Goal: Task Accomplishment & Management: Complete application form

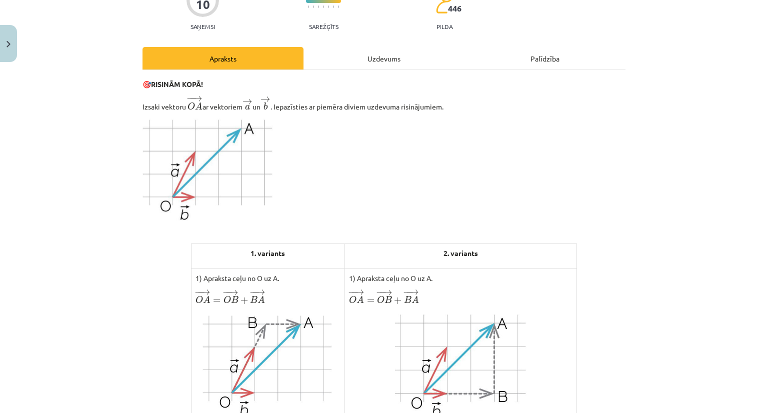
click at [381, 60] on div "Uzdevums" at bounding box center [384, 58] width 161 height 23
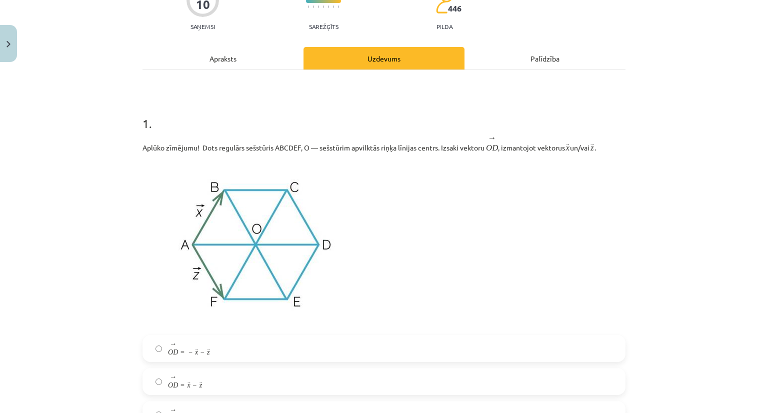
scroll to position [25, 0]
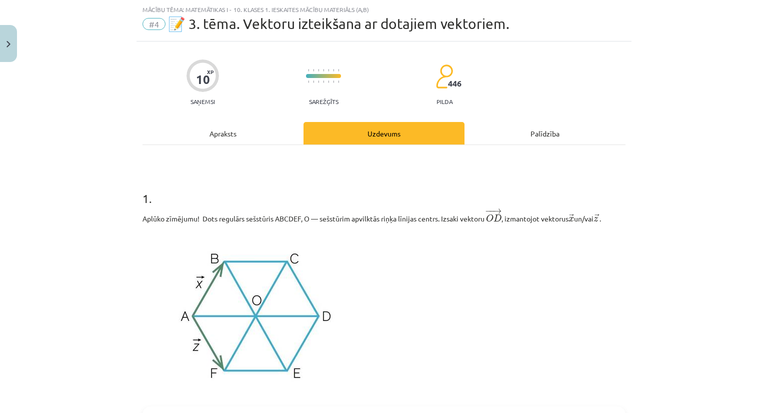
click at [207, 127] on div "Apraksts" at bounding box center [223, 133] width 161 height 23
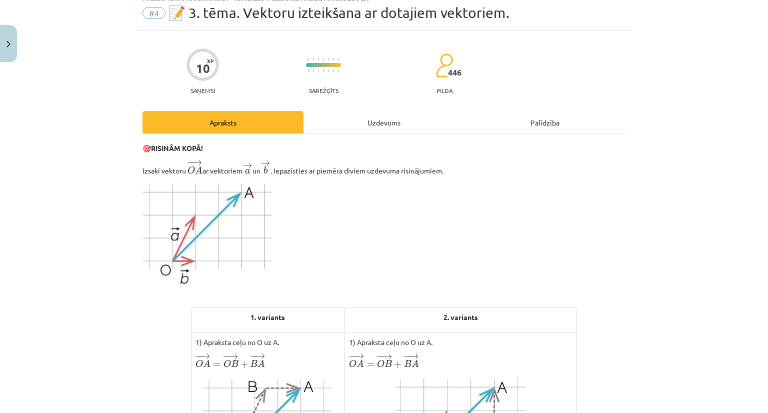
scroll to position [0, 0]
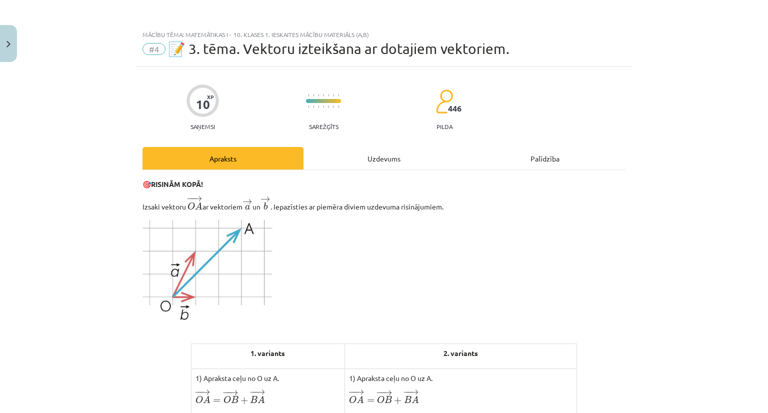
click at [384, 162] on div "Uzdevums" at bounding box center [384, 158] width 161 height 23
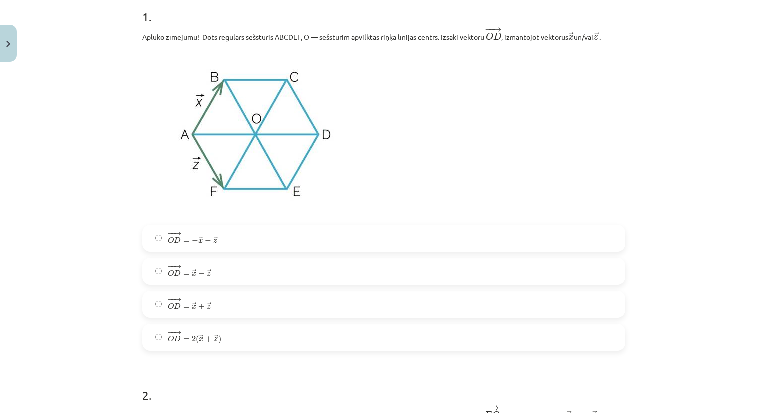
scroll to position [175, 0]
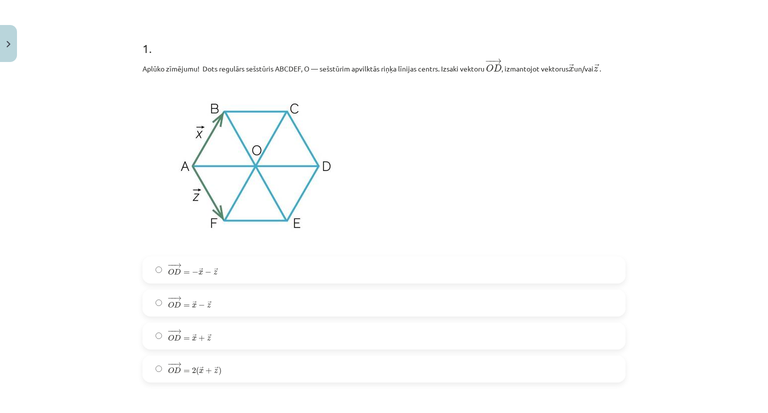
click at [199, 274] on span "x" at bounding box center [201, 273] width 5 height 5
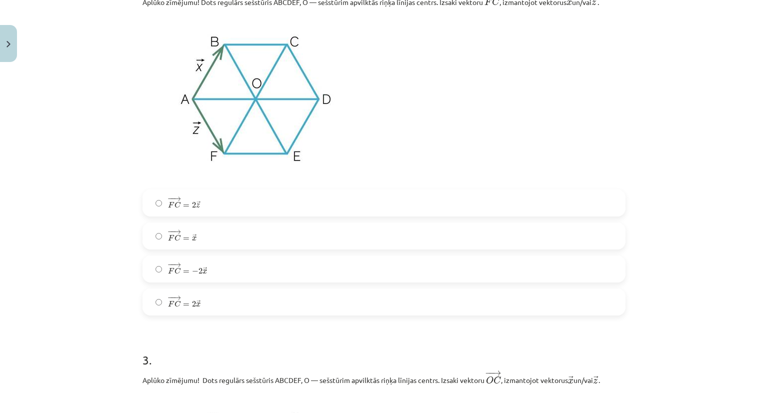
scroll to position [625, 0]
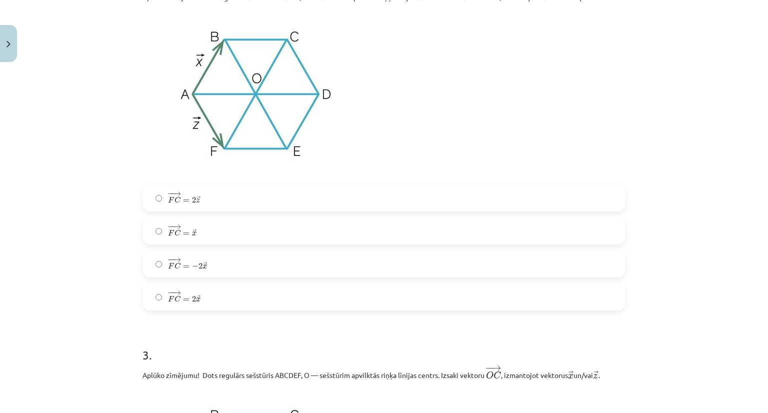
click at [197, 300] on label "− − → F C = 2 → x F C → = 2 x →" at bounding box center [384, 297] width 481 height 25
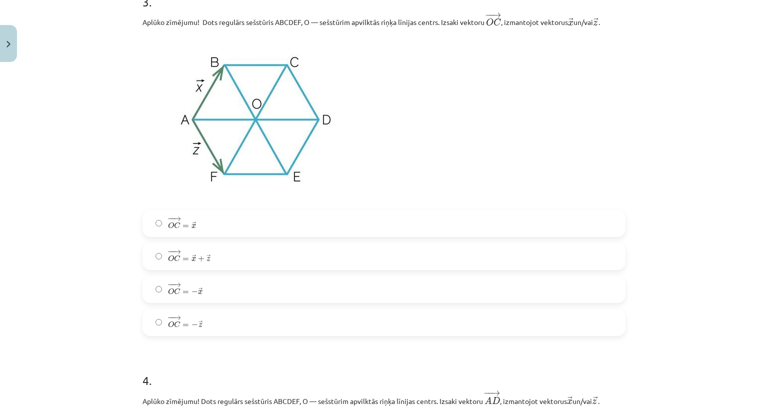
scroll to position [975, 0]
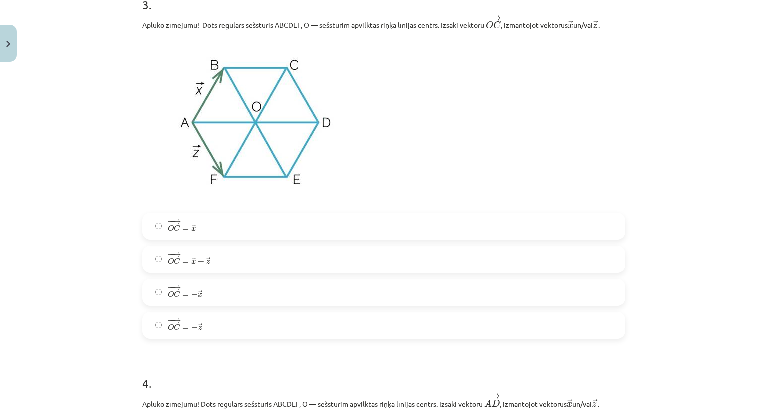
click at [194, 231] on label "− − → O C = → x O C → = x →" at bounding box center [384, 226] width 481 height 25
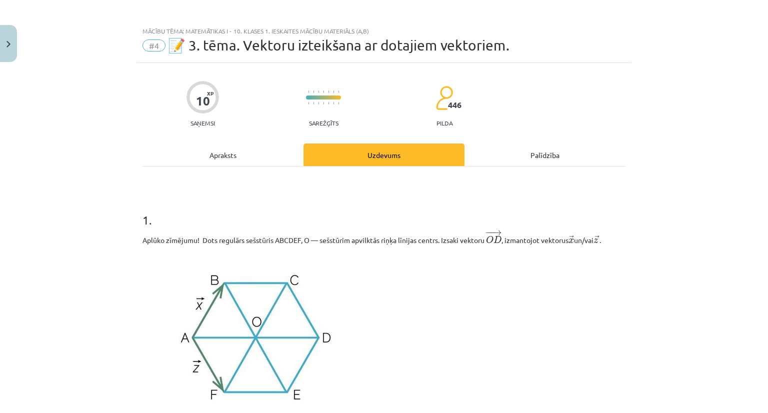
scroll to position [0, 0]
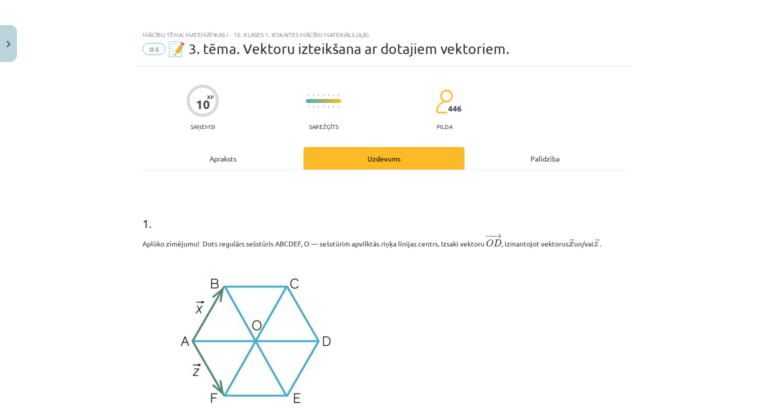
click at [220, 153] on div "Apraksts" at bounding box center [223, 158] width 161 height 23
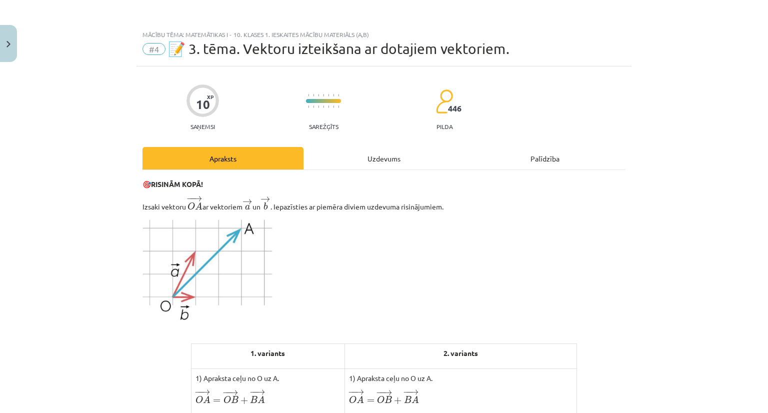
click at [399, 158] on div "Uzdevums" at bounding box center [384, 158] width 161 height 23
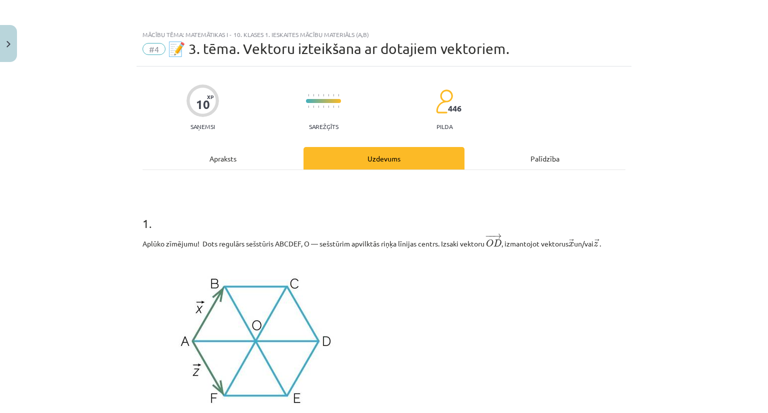
click at [224, 157] on div "Apraksts" at bounding box center [223, 158] width 161 height 23
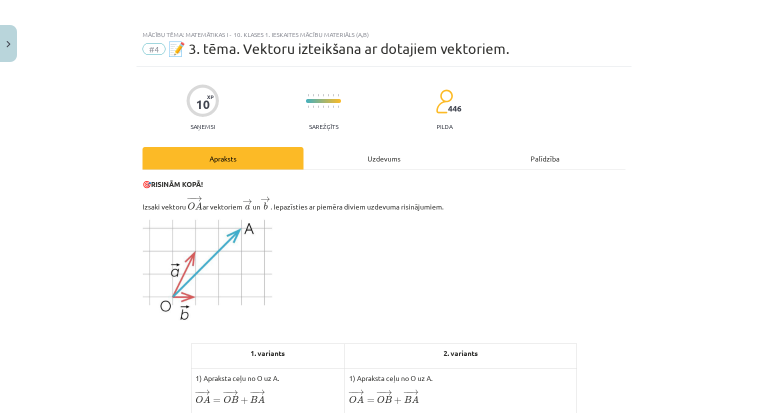
click at [395, 155] on div "Uzdevums" at bounding box center [384, 158] width 161 height 23
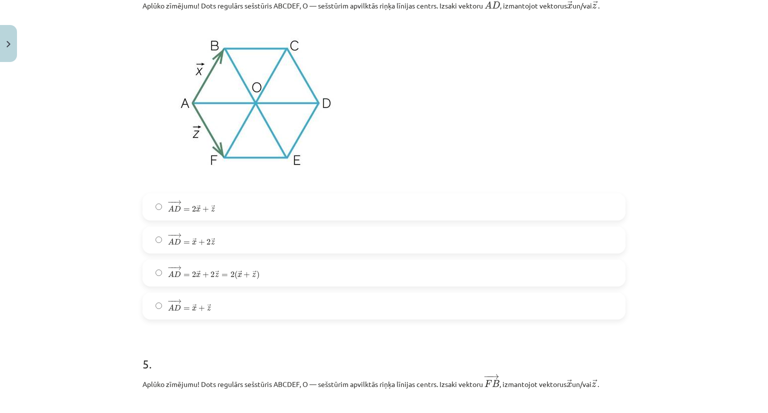
scroll to position [1375, 0]
click at [168, 310] on span "A" at bounding box center [171, 306] width 6 height 7
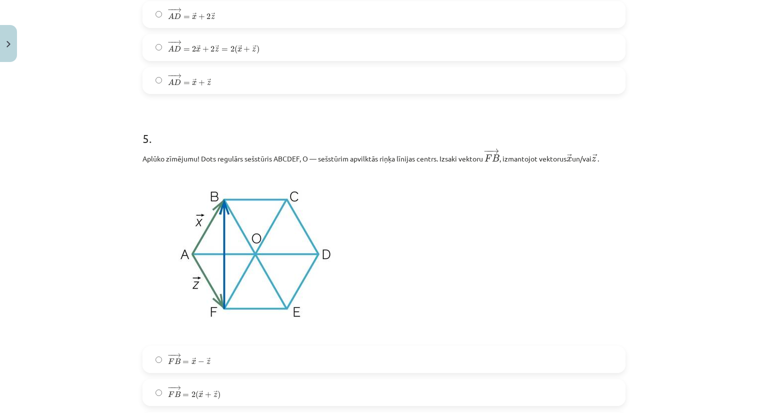
scroll to position [1726, 0]
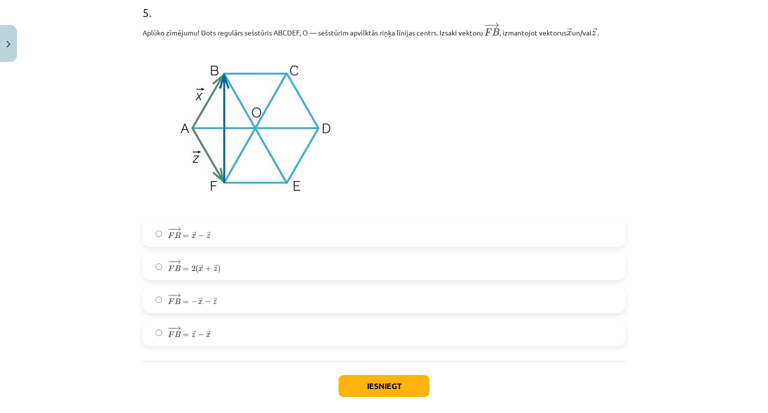
click at [174, 232] on span "→" at bounding box center [177, 229] width 8 height 5
click at [356, 391] on button "Iesniegt" at bounding box center [384, 386] width 91 height 22
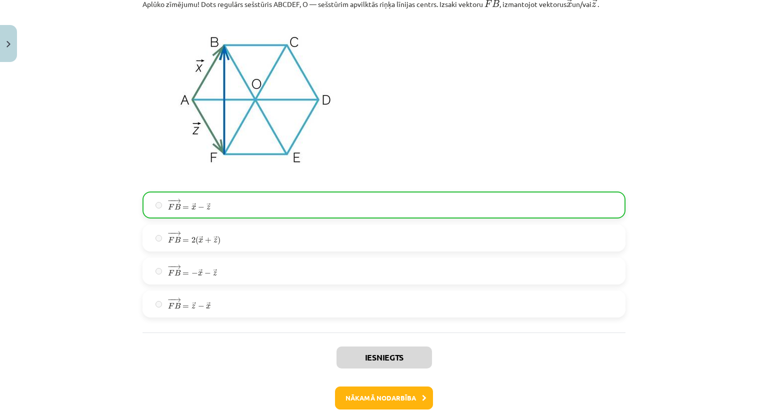
scroll to position [1810, 0]
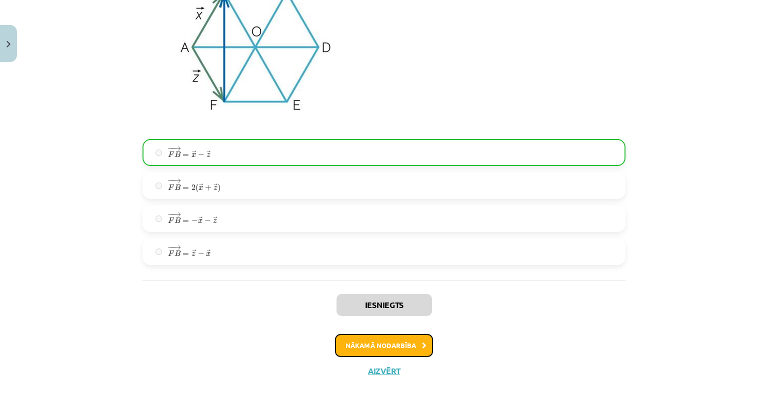
click at [365, 343] on button "Nākamā nodarbība" at bounding box center [384, 345] width 98 height 23
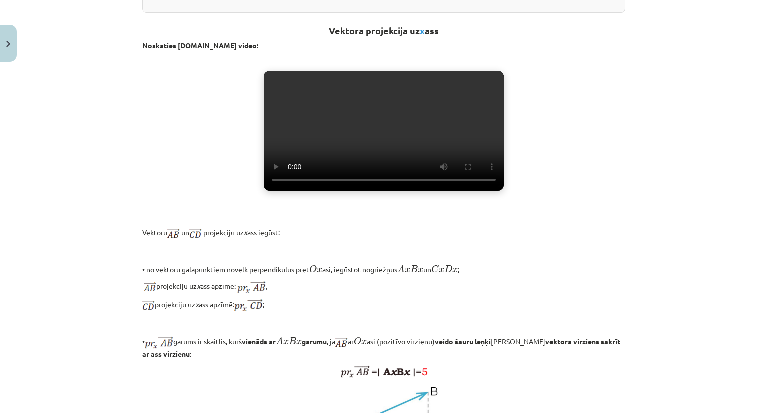
scroll to position [0, 0]
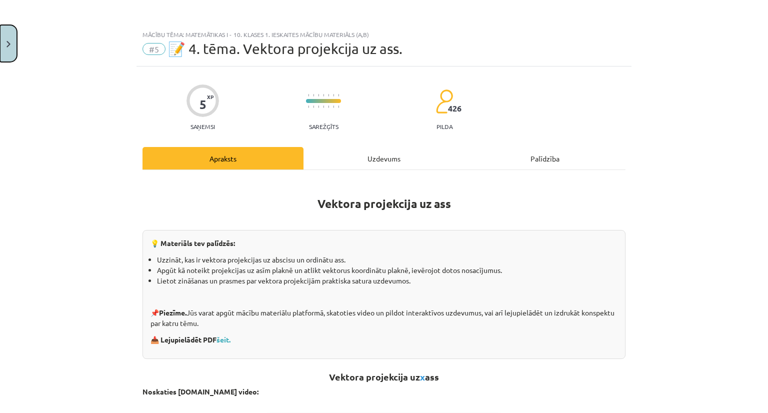
click at [16, 43] on button "Close" at bounding box center [8, 43] width 17 height 37
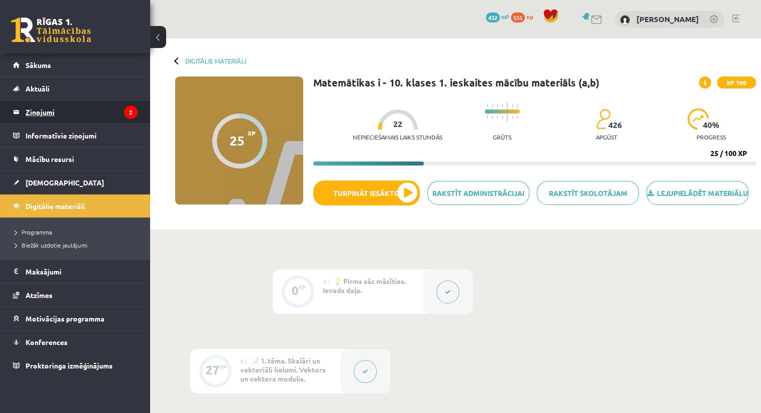
click at [37, 113] on legend "Ziņojumi 2" at bounding box center [82, 112] width 112 height 23
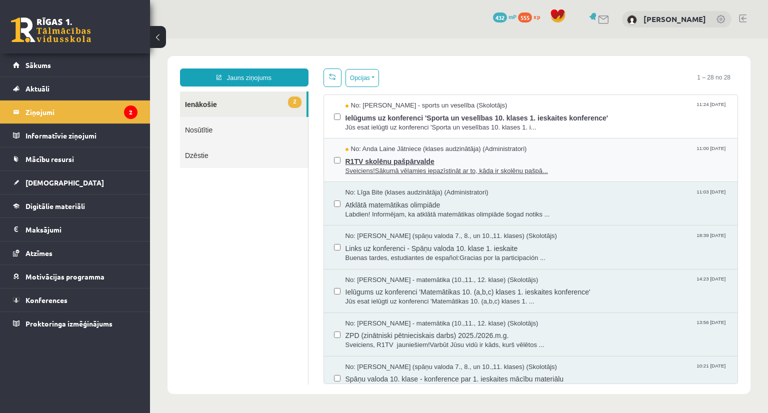
click at [388, 162] on span "R1TV skolēnu pašpārvalde" at bounding box center [537, 160] width 383 height 13
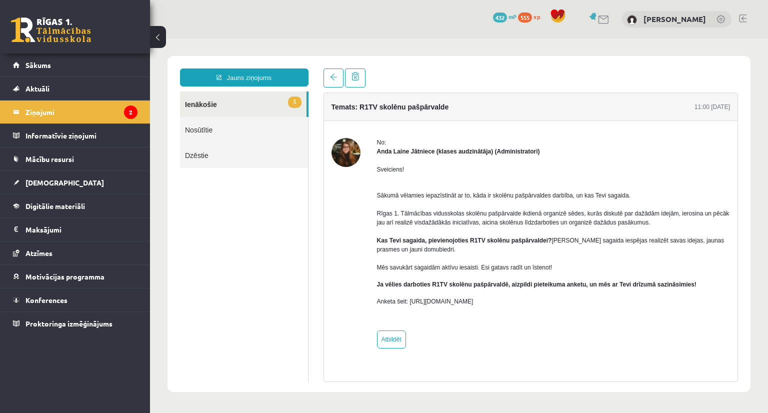
click at [198, 109] on link "1 Ienākošie" at bounding box center [243, 105] width 127 height 26
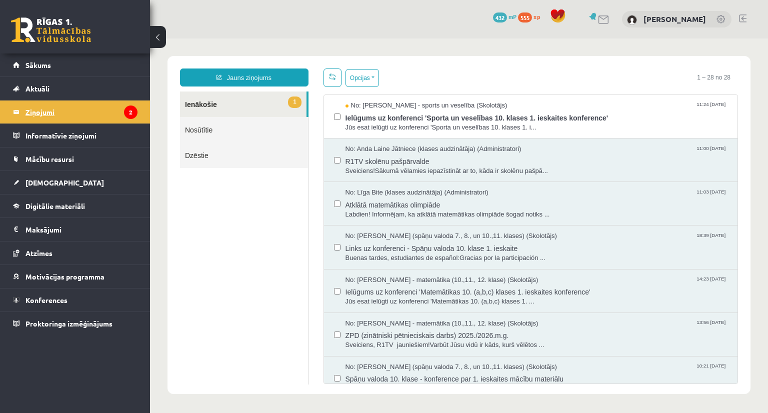
click at [120, 110] on legend "Ziņojumi 2" at bounding box center [82, 112] width 112 height 23
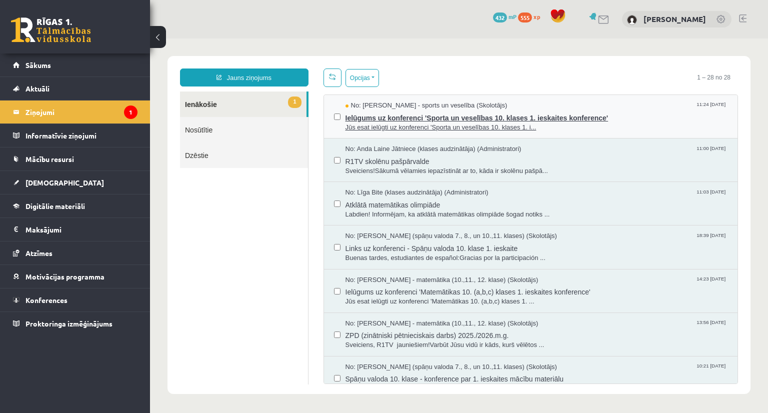
click at [394, 124] on span "Jūs esat ielūgti uz konferenci 'Sporta un veselības 10. klases 1. i..." at bounding box center [537, 128] width 383 height 10
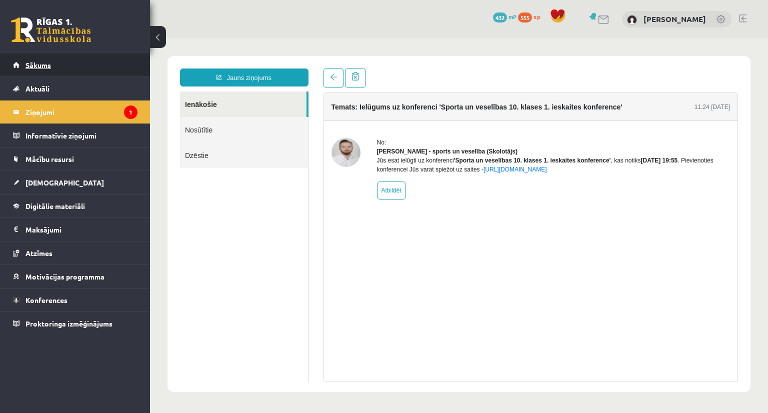
click at [49, 69] on span "Sākums" at bounding box center [39, 65] width 26 height 9
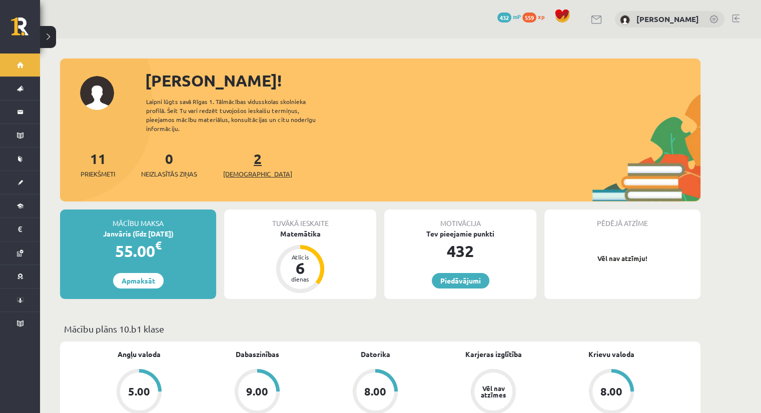
click at [242, 169] on span "[DEMOGRAPHIC_DATA]" at bounding box center [257, 174] width 69 height 10
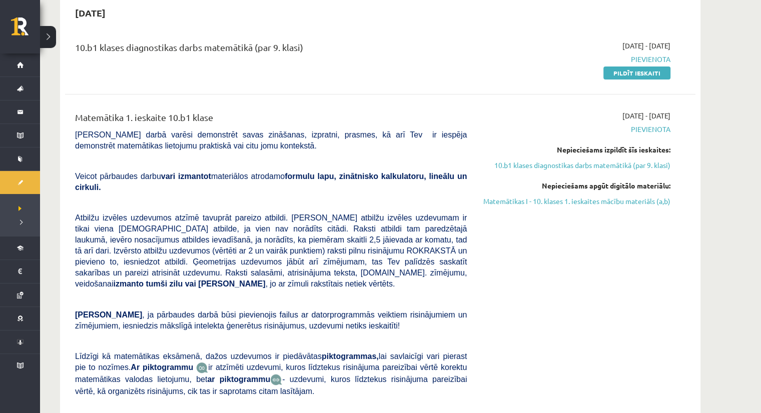
scroll to position [100, 0]
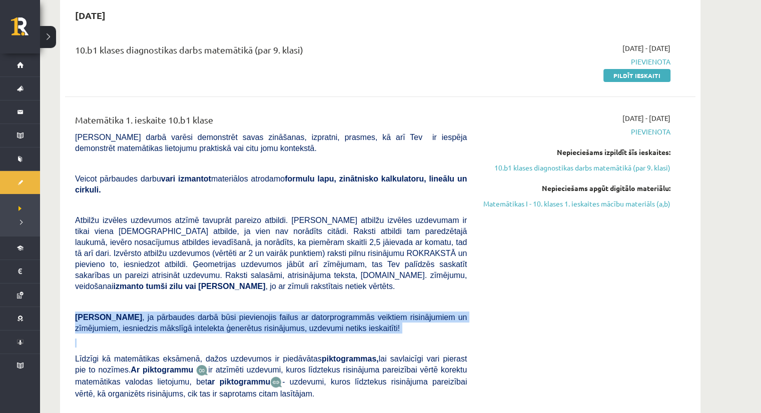
drag, startPoint x: 70, startPoint y: 291, endPoint x: 345, endPoint y: 313, distance: 276.5
click at [345, 313] on div "Matemātika 1. ieskaite 10.b1 klase Pārbaudes darbā varēsi demonstrēt savas zinā…" at bounding box center [271, 282] width 407 height 338
click at [347, 315] on div "Matemātika 1. ieskaite 10.b1 klase Pārbaudes darbā varēsi demonstrēt savas zinā…" at bounding box center [271, 282] width 407 height 338
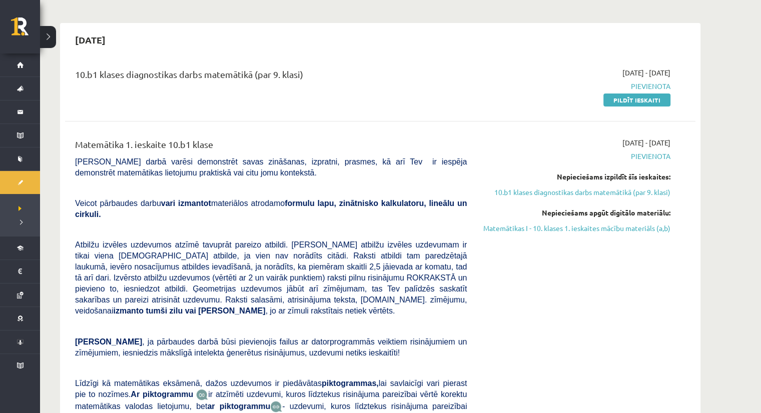
scroll to position [50, 0]
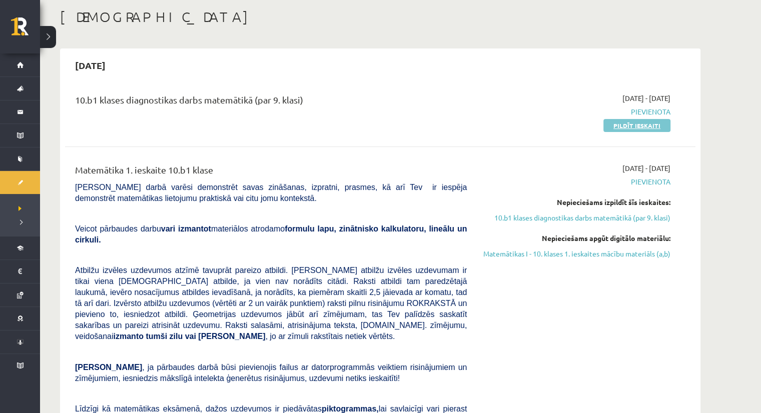
click at [630, 125] on link "Pildīt ieskaiti" at bounding box center [636, 125] width 67 height 13
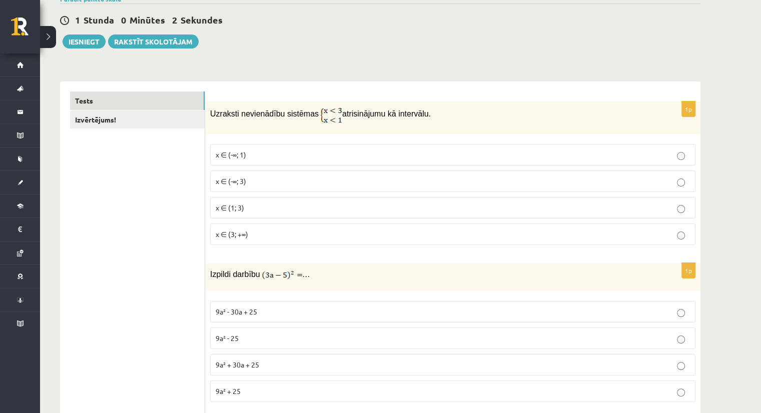
scroll to position [100, 0]
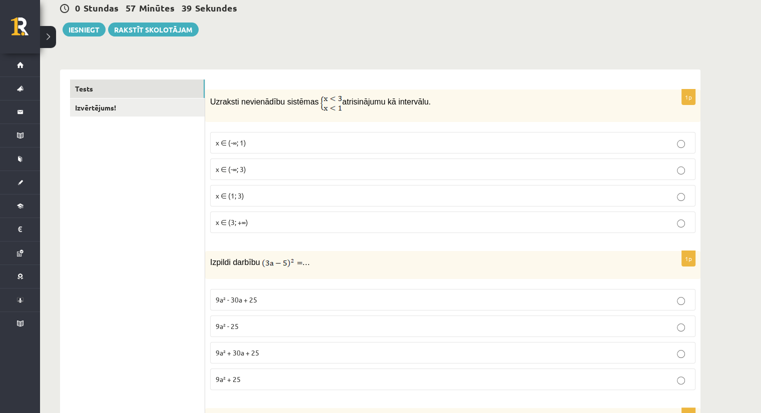
click at [257, 143] on p "x ∈ (-∞; 1)" at bounding box center [453, 143] width 474 height 11
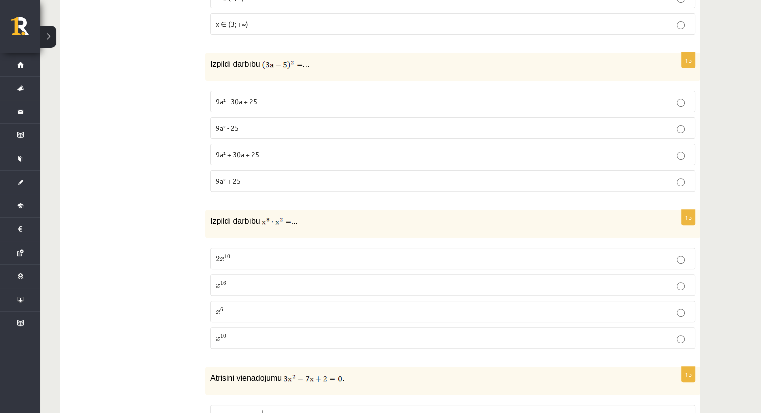
scroll to position [300, 0]
click at [247, 125] on p "9a² - 25" at bounding box center [453, 126] width 474 height 11
click at [269, 175] on p "9a² + 25" at bounding box center [453, 179] width 474 height 11
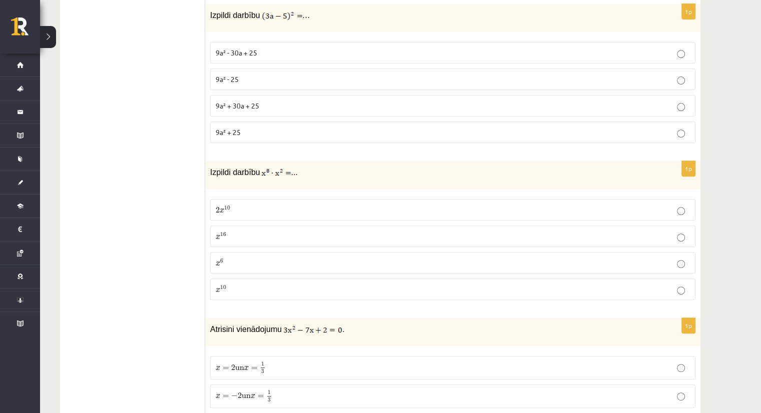
scroll to position [350, 0]
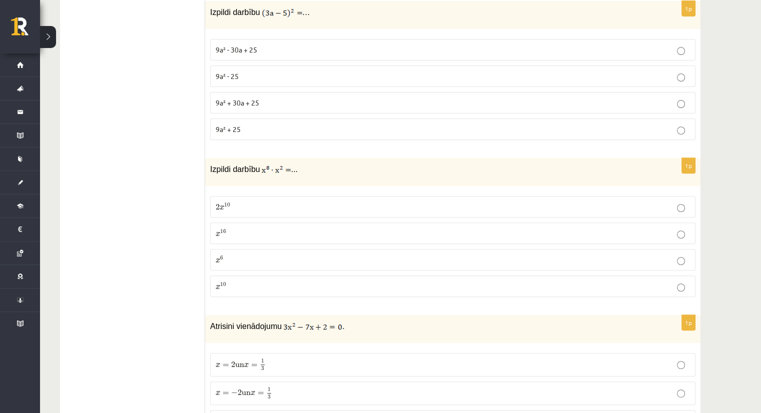
click at [242, 230] on p "x 16 x 16" at bounding box center [453, 233] width 474 height 11
click at [256, 289] on p "x 10 x 10" at bounding box center [453, 286] width 474 height 11
click at [253, 287] on p "x 10 x 10" at bounding box center [453, 286] width 474 height 11
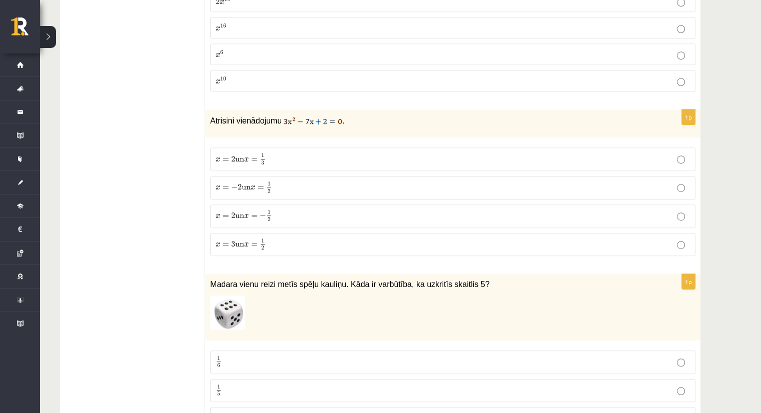
scroll to position [550, 0]
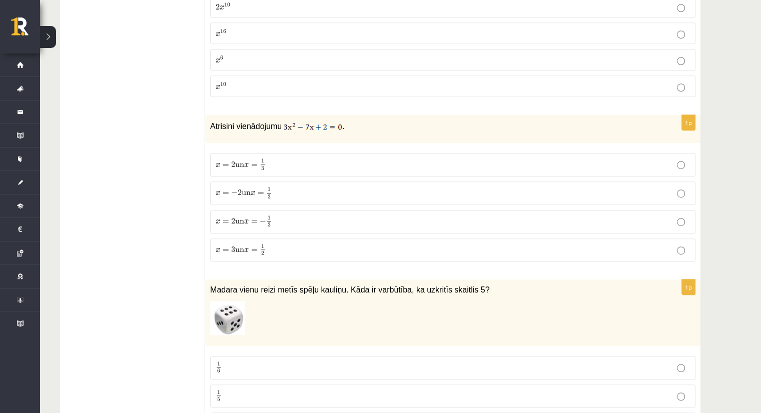
click at [238, 165] on span "un" at bounding box center [239, 165] width 9 height 5
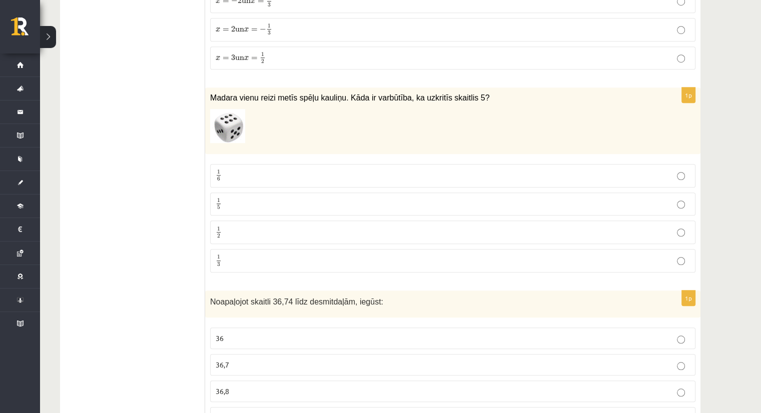
scroll to position [750, 0]
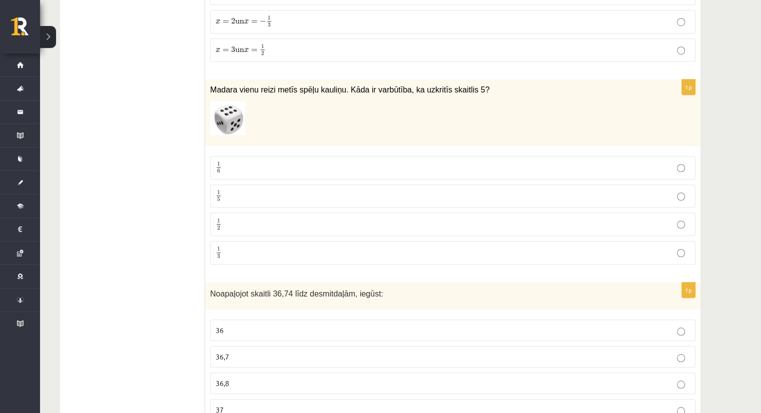
click at [265, 156] on label "1 6 1 6" at bounding box center [452, 168] width 485 height 24
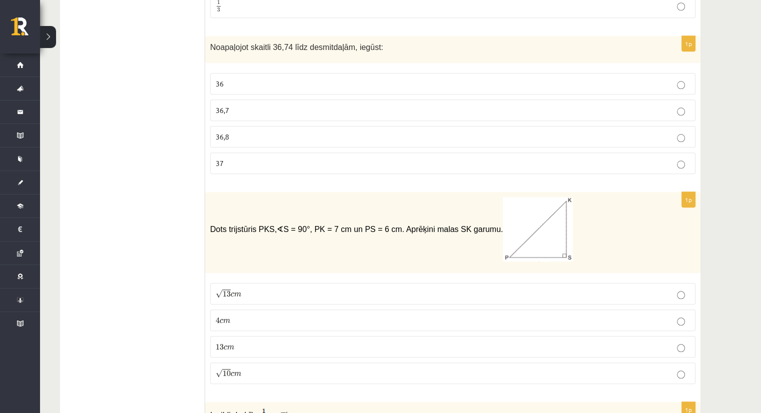
scroll to position [1000, 0]
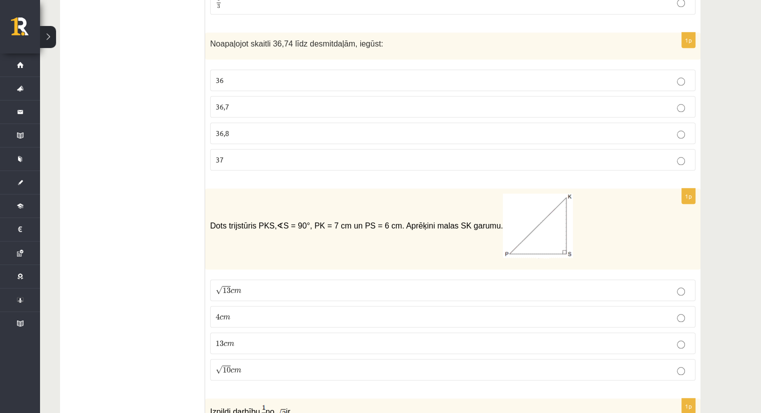
click at [252, 107] on p "36,7" at bounding box center [453, 107] width 474 height 11
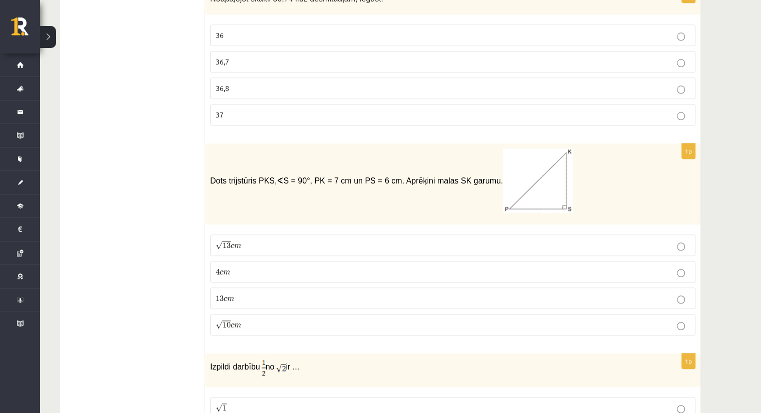
scroll to position [1050, 0]
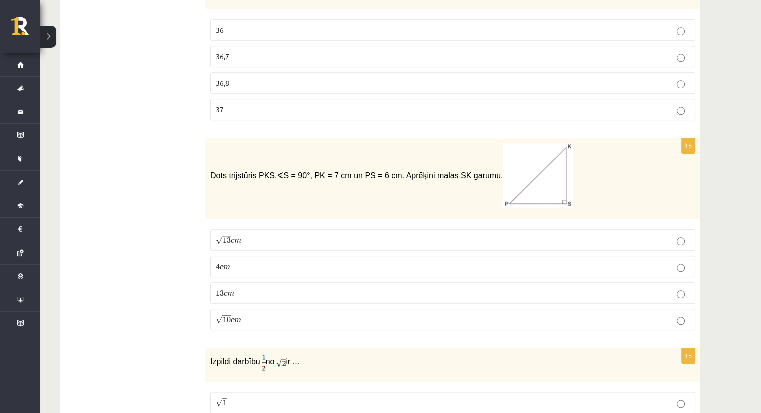
click at [255, 288] on p "13 c m 13 c m" at bounding box center [453, 293] width 474 height 11
click at [254, 230] on label "√ 13 c m 13 c m" at bounding box center [452, 241] width 485 height 22
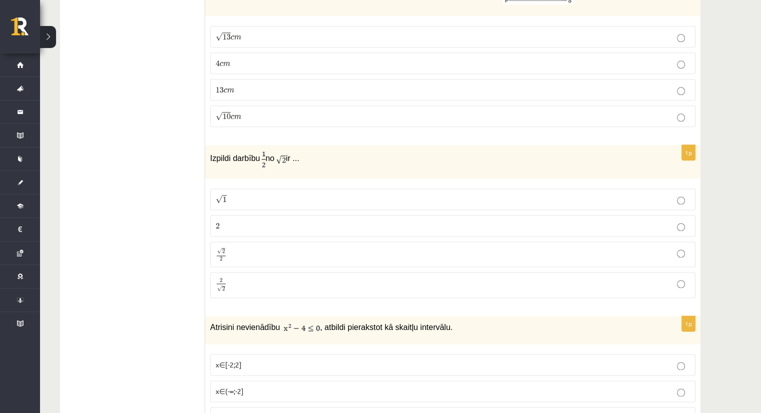
scroll to position [1250, 0]
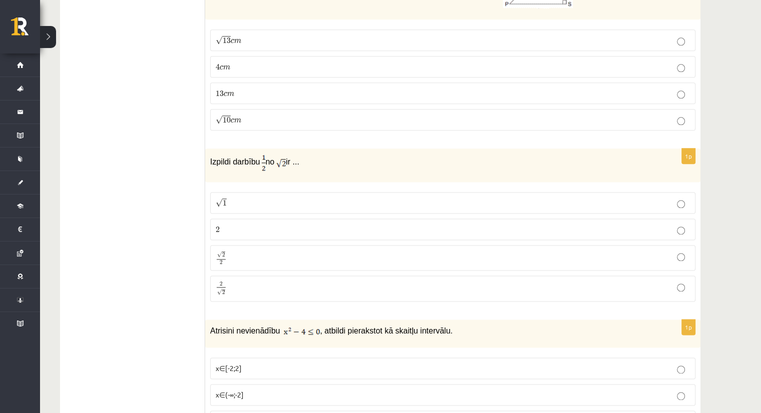
click at [253, 251] on p "√ 2 2 2 2" at bounding box center [453, 258] width 474 height 15
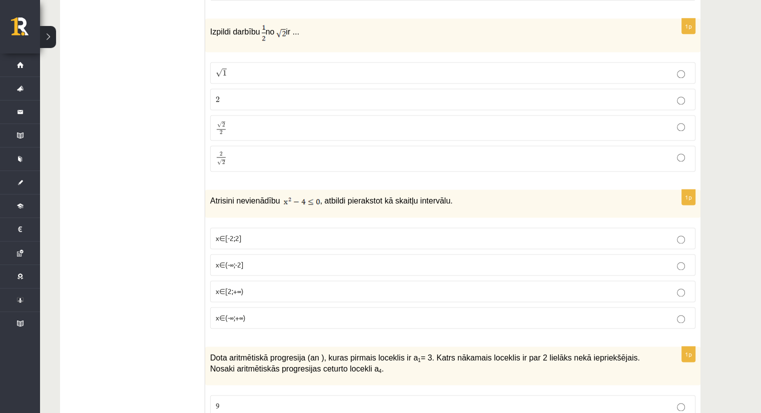
scroll to position [1350, 0]
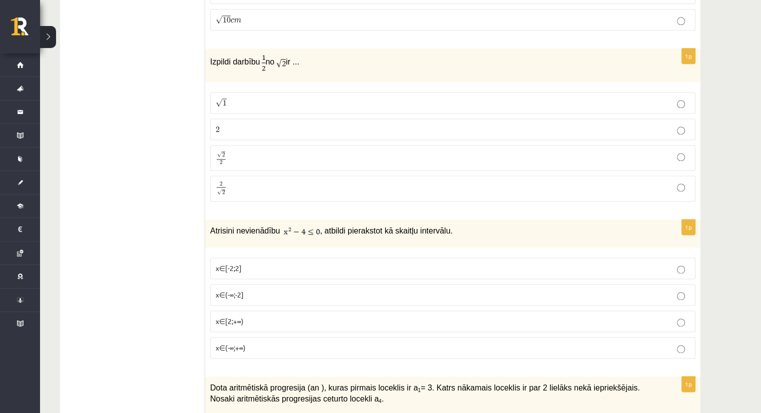
click at [238, 317] on span "x∈[2;+∞)" at bounding box center [230, 321] width 28 height 9
click at [231, 317] on span "x∈[2;+∞)" at bounding box center [230, 321] width 28 height 9
click at [228, 290] on span "x∈(-∞;-2]" at bounding box center [230, 294] width 28 height 9
click at [241, 290] on span "x∈(-∞;-2]" at bounding box center [230, 294] width 28 height 9
click at [246, 263] on p "x∈[-2;2]" at bounding box center [453, 268] width 474 height 11
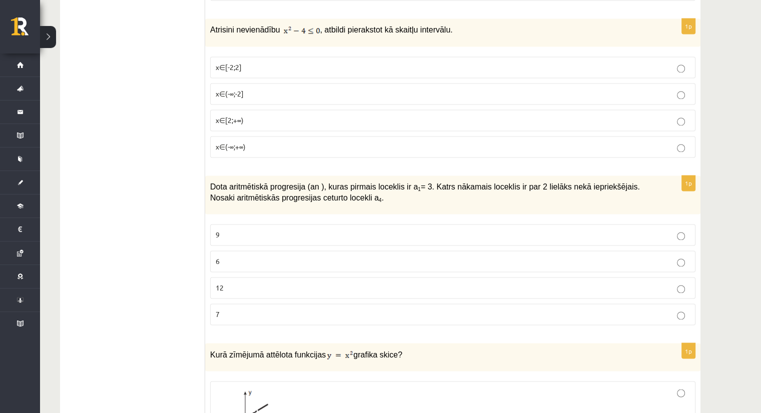
scroll to position [1550, 0]
click at [361, 231] on p "9" at bounding box center [453, 236] width 474 height 11
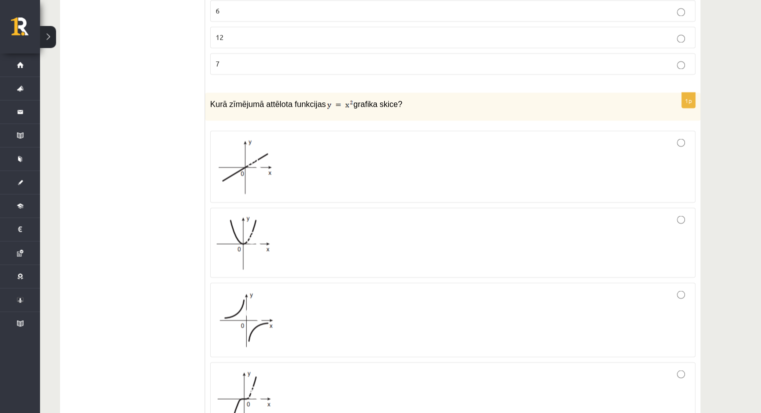
scroll to position [1801, 0]
click at [277, 317] on div at bounding box center [453, 322] width 474 height 64
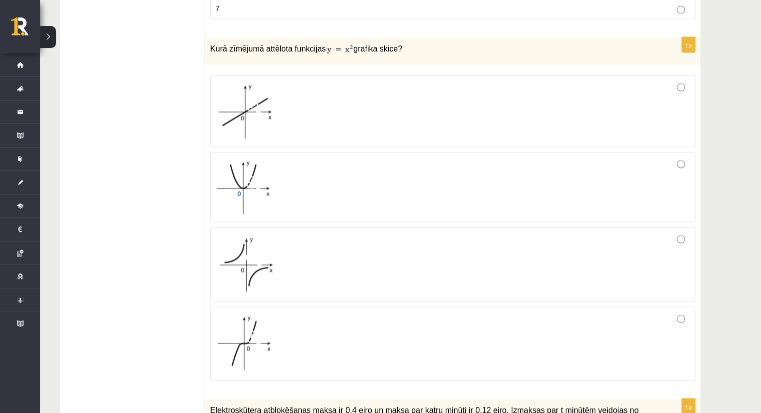
scroll to position [1851, 0]
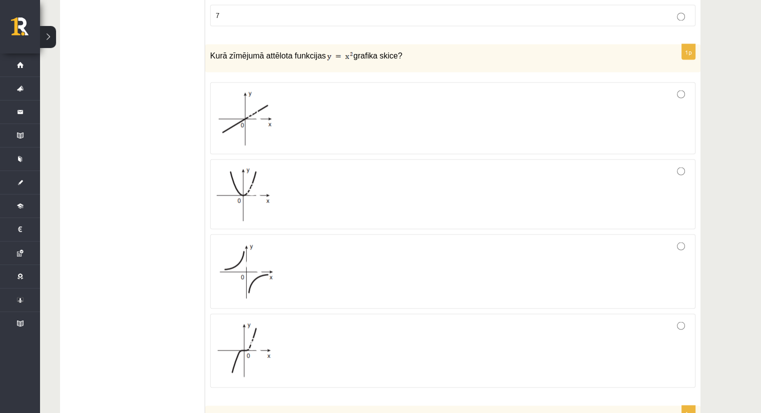
click at [271, 167] on img at bounding box center [244, 194] width 57 height 54
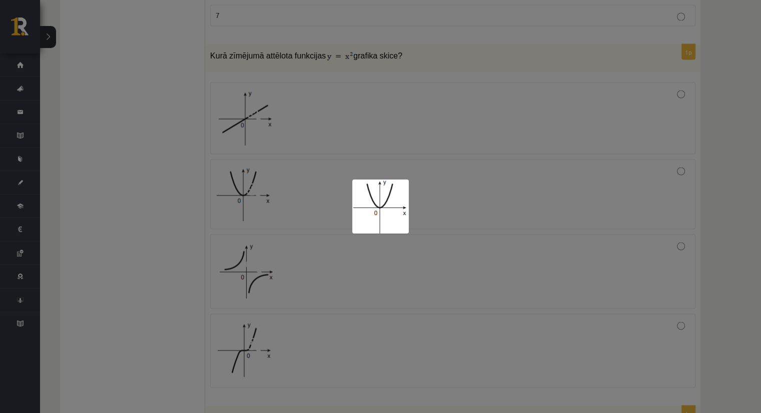
click at [561, 178] on div at bounding box center [380, 206] width 761 height 413
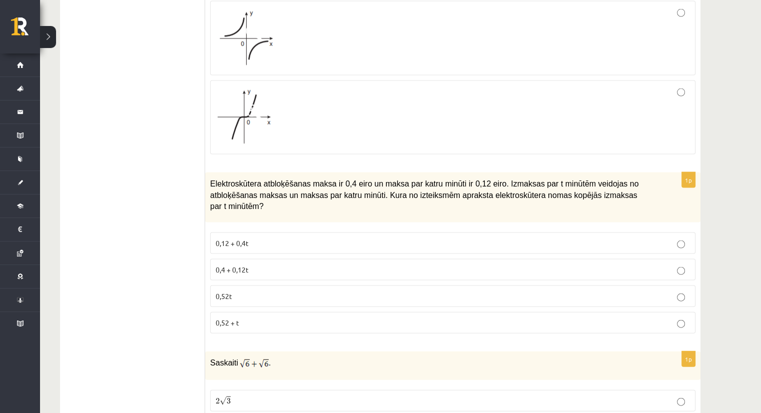
scroll to position [2051, 0]
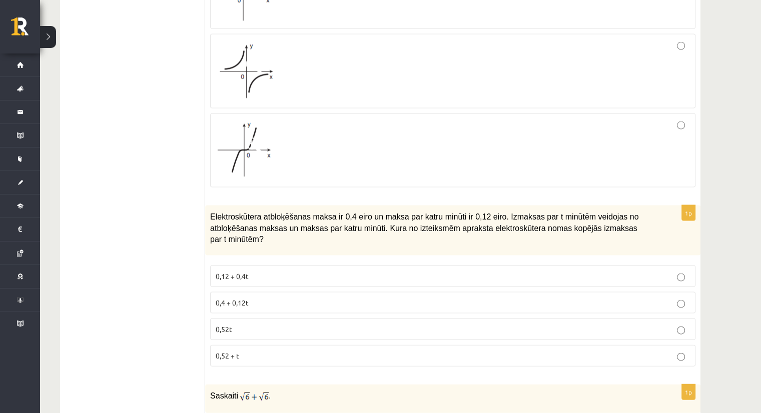
click at [255, 298] on p "0,4 + 0,12t" at bounding box center [453, 303] width 474 height 11
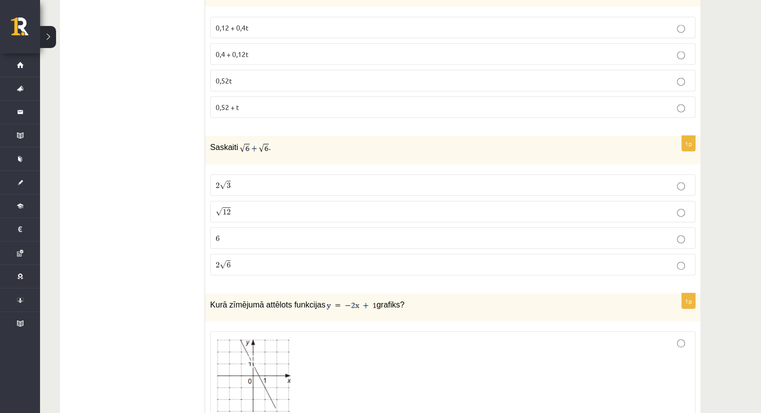
scroll to position [2301, 0]
click at [232, 258] on p "2 √ 6 2 6" at bounding box center [453, 263] width 474 height 11
click at [228, 261] on span "6" at bounding box center [229, 264] width 4 height 6
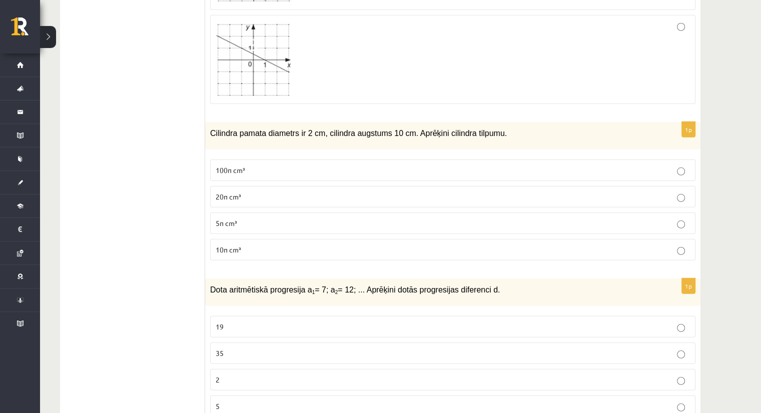
scroll to position [2901, 0]
click at [348, 165] on p "100π cm³" at bounding box center [453, 170] width 474 height 11
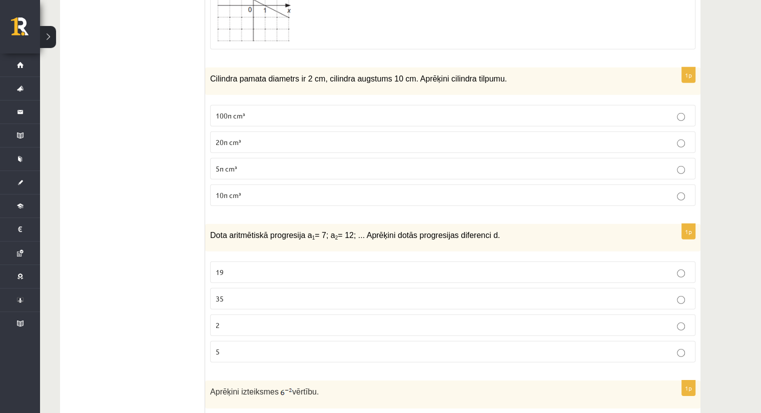
scroll to position [2951, 0]
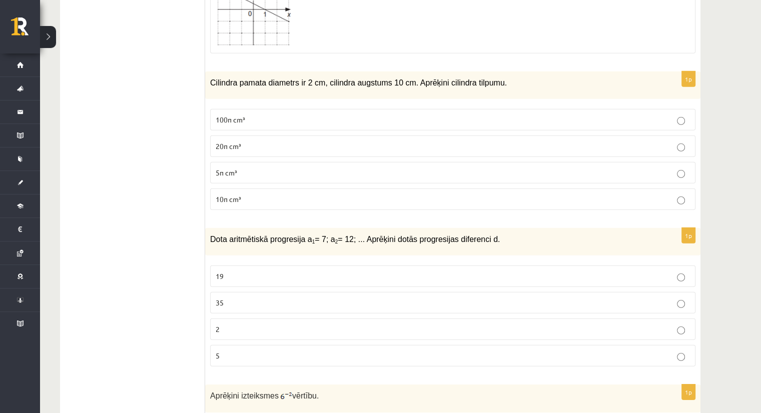
click at [280, 345] on label "5" at bounding box center [452, 356] width 485 height 22
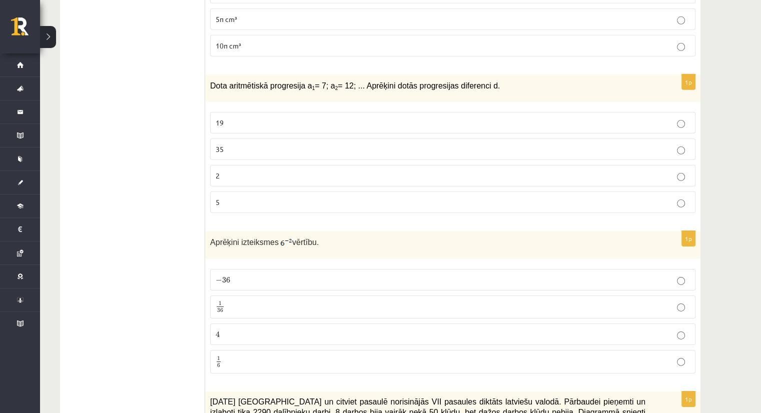
scroll to position [3101, 0]
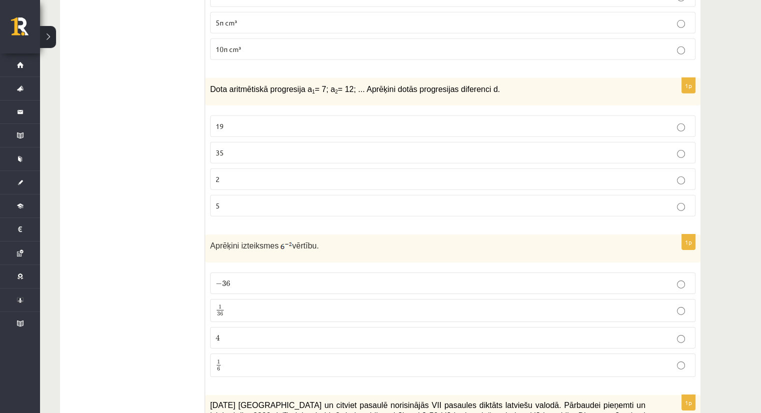
click at [297, 305] on p "1 36 1 36" at bounding box center [453, 311] width 474 height 13
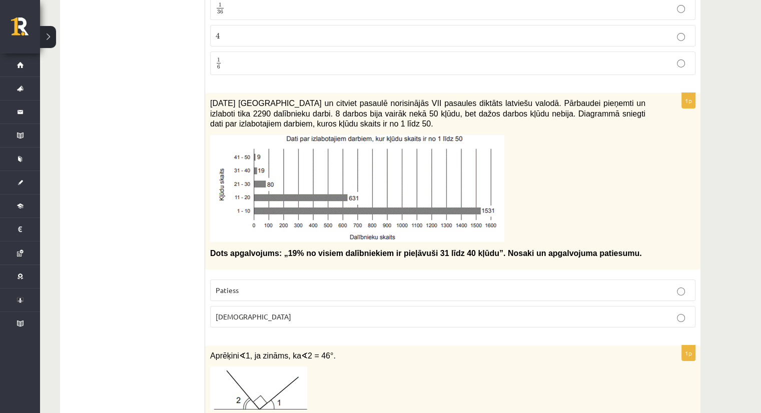
scroll to position [3401, 0]
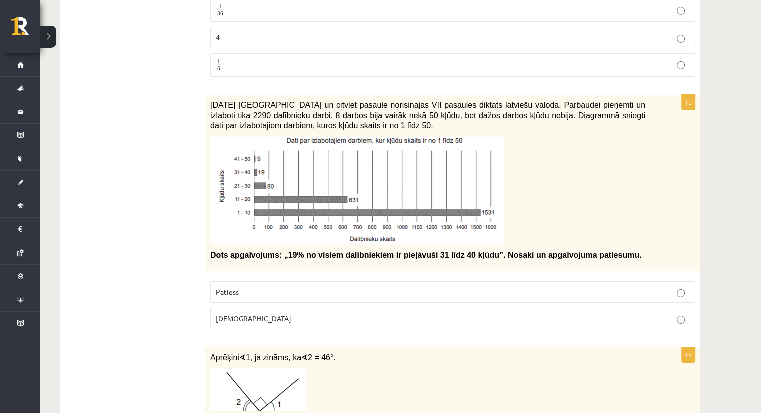
click at [270, 314] on p "Aplams" at bounding box center [453, 319] width 474 height 11
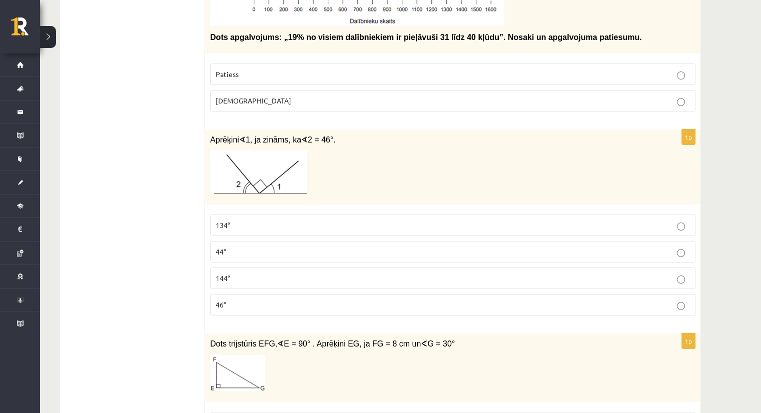
scroll to position [3651, 0]
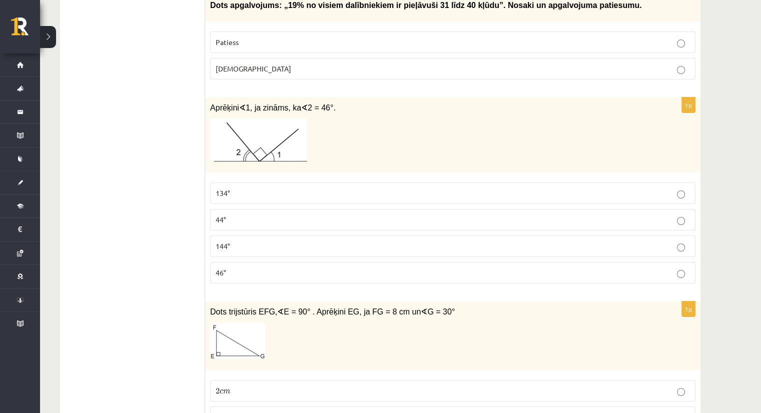
click at [224, 209] on label "44°" at bounding box center [452, 220] width 485 height 22
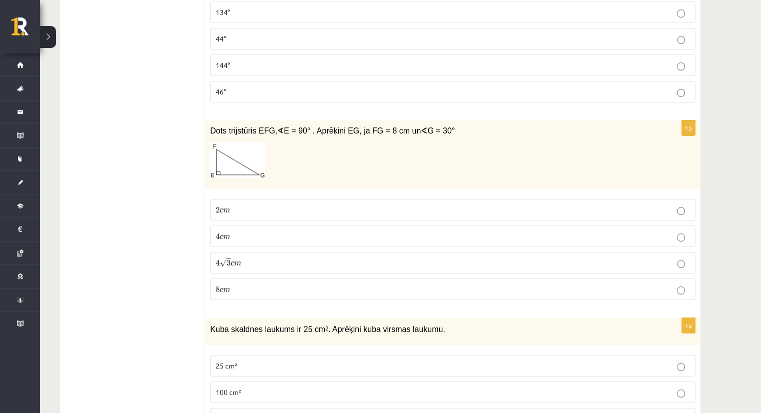
scroll to position [3801, 0]
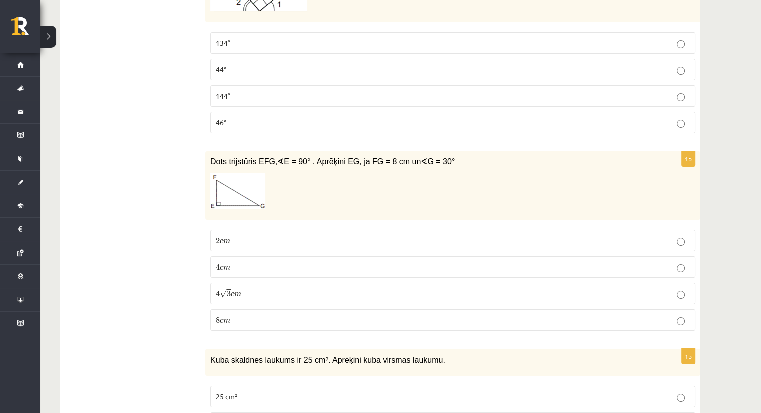
click at [234, 257] on label "4 c m 4 c m" at bounding box center [452, 268] width 485 height 22
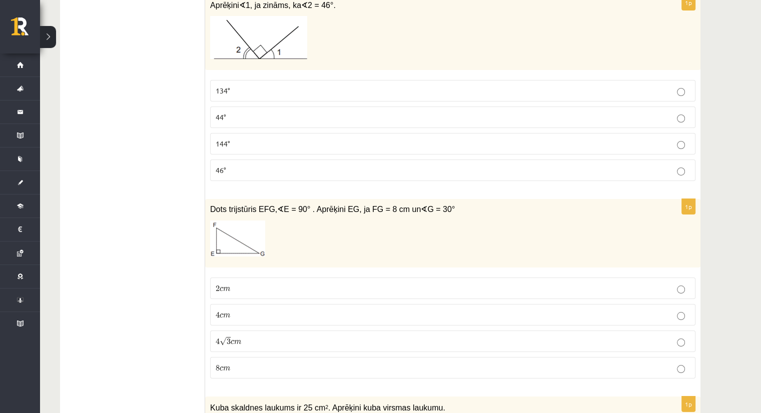
scroll to position [3751, 0]
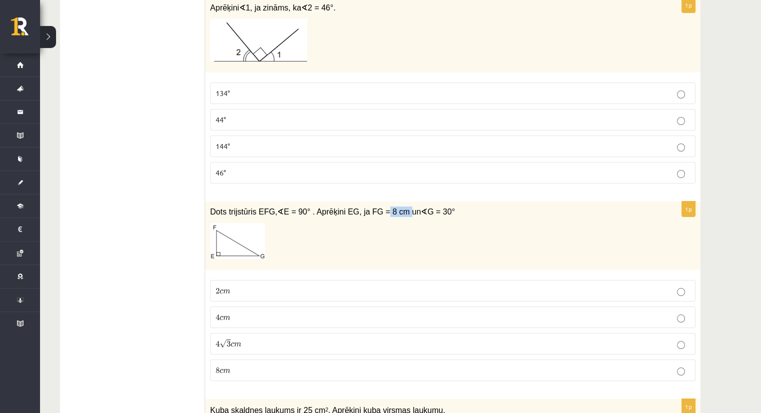
drag, startPoint x: 367, startPoint y: 185, endPoint x: 388, endPoint y: 184, distance: 21.5
click at [388, 208] on span "E = 90° . Aprēķini EG, ja FG = 8 cm un" at bounding box center [352, 212] width 137 height 9
click at [382, 223] on p at bounding box center [427, 241] width 435 height 36
drag, startPoint x: 386, startPoint y: 180, endPoint x: 369, endPoint y: 178, distance: 17.6
click at [369, 208] on span "E = 90° . Aprēķini EG, ja FG = 8 cm un" at bounding box center [352, 212] width 137 height 9
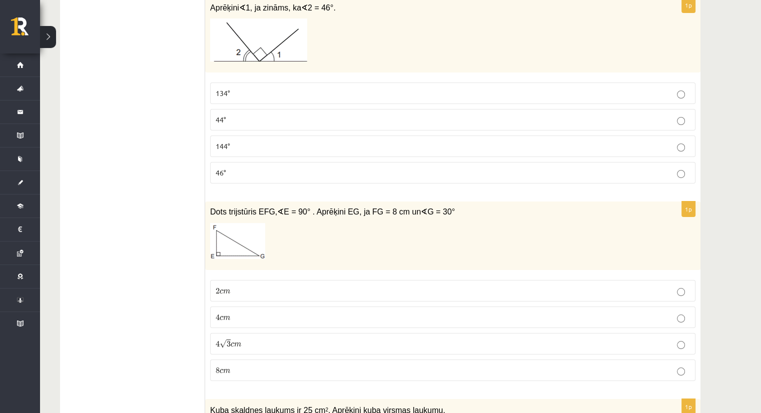
click at [371, 202] on div "Dots trijstūris EFG, ∢ E = 90° . Aprēķini EG, ja FG = 8 cm un ∢ G = 30°" at bounding box center [452, 236] width 495 height 69
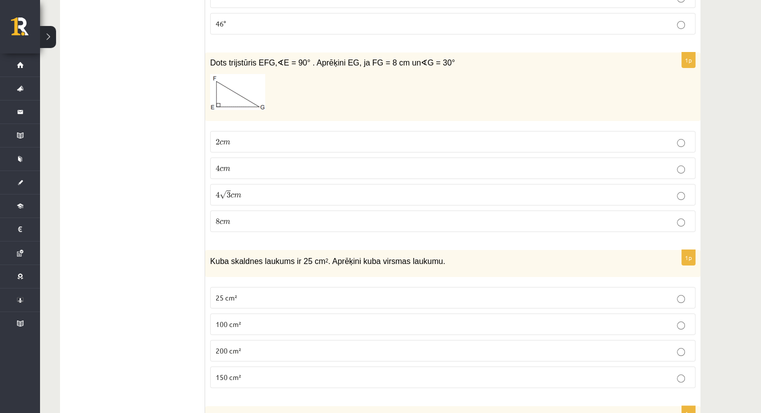
scroll to position [3901, 0]
click at [285, 189] on p "4 √ 3 c m 4 3 c m" at bounding box center [453, 194] width 474 height 11
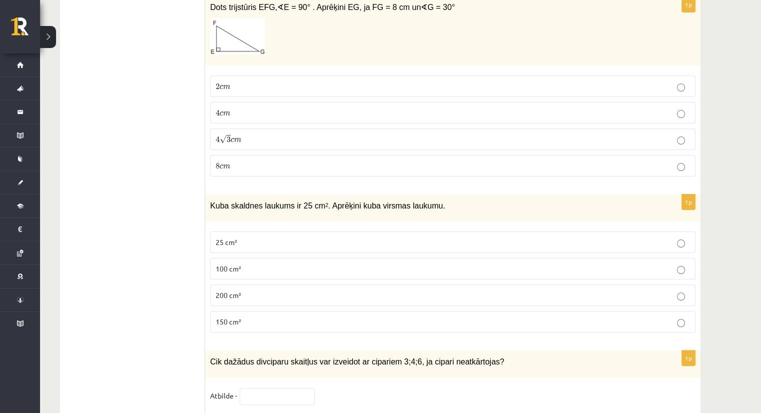
scroll to position [3951, 0]
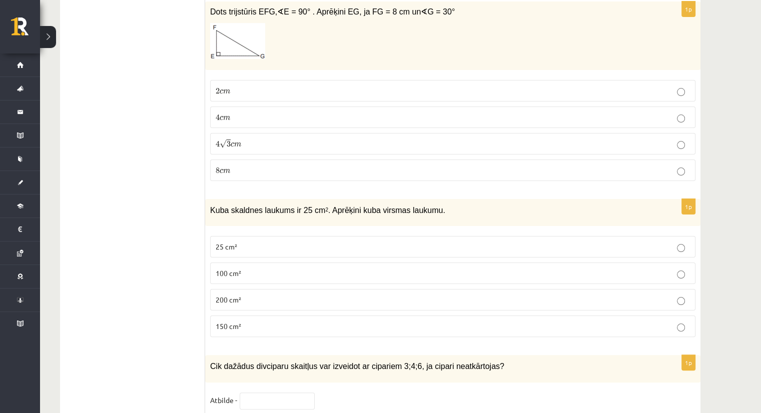
click at [294, 316] on label "150 cm²" at bounding box center [452, 327] width 485 height 22
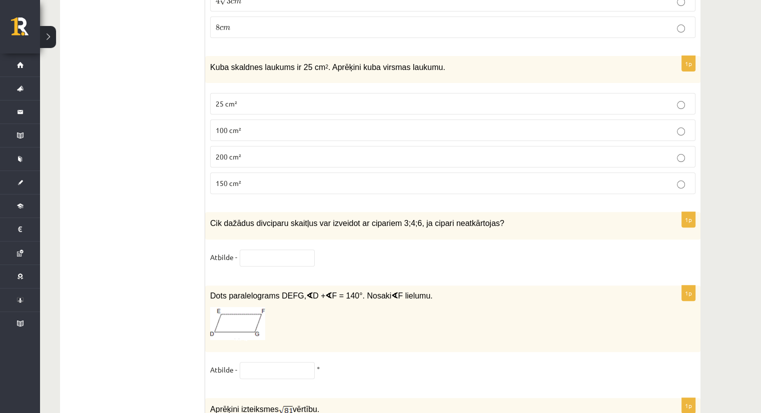
scroll to position [4101, 0]
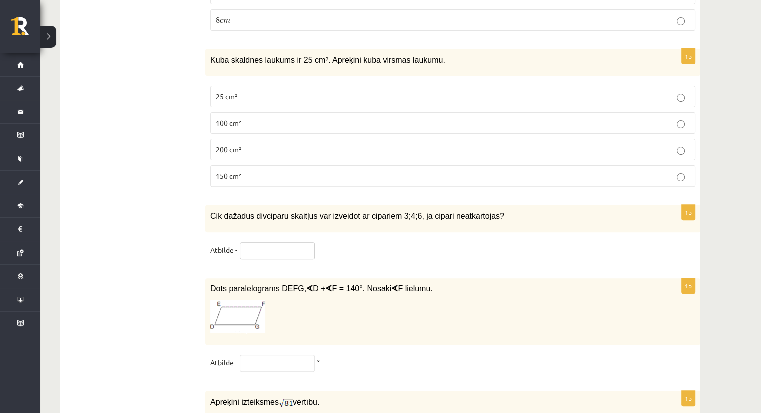
click at [269, 243] on input "text" at bounding box center [277, 251] width 75 height 17
click at [282, 243] on input "text" at bounding box center [277, 251] width 75 height 17
type input "*"
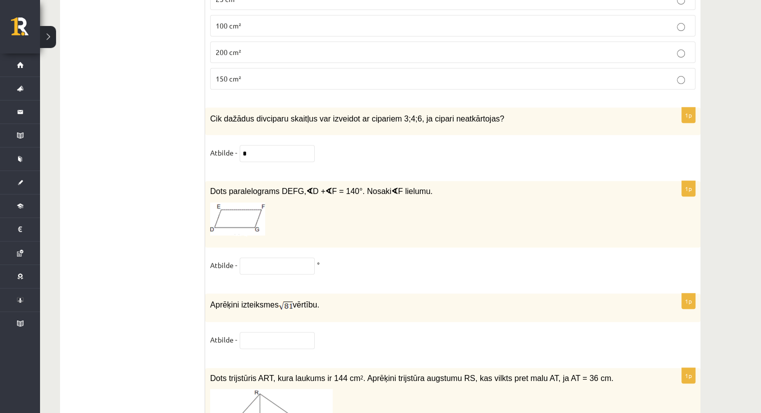
scroll to position [4201, 0]
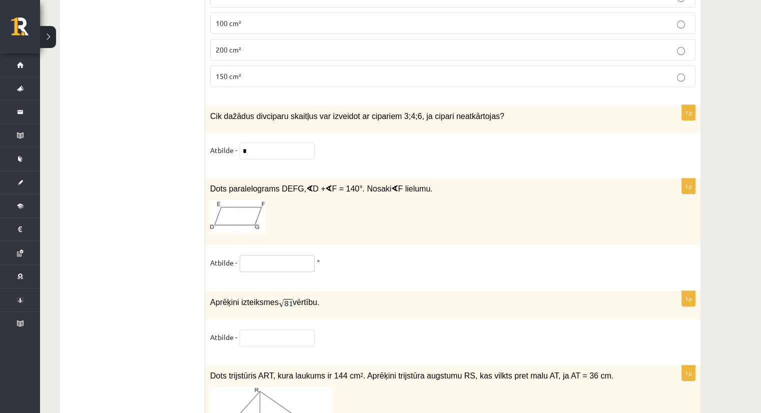
click at [252, 255] on input "text" at bounding box center [277, 263] width 75 height 17
type input "***"
click at [298, 250] on div "1p Dots paralelograms DEFG, ∢ D + ∢ F = 140°. Nosaki ∢ F lielumu. Atbilde - ***…" at bounding box center [452, 230] width 495 height 103
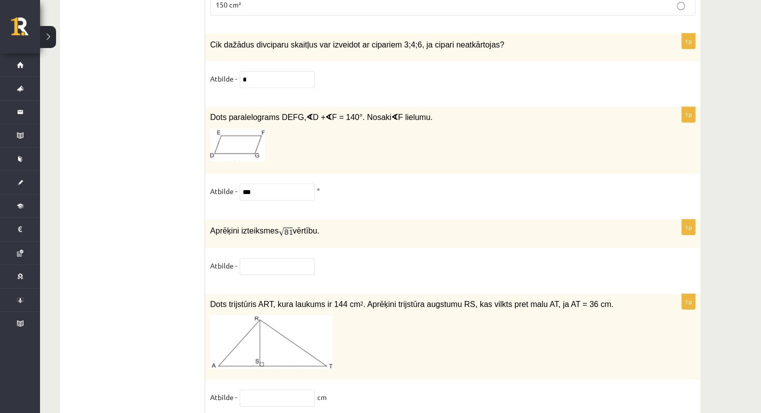
scroll to position [4251, 0]
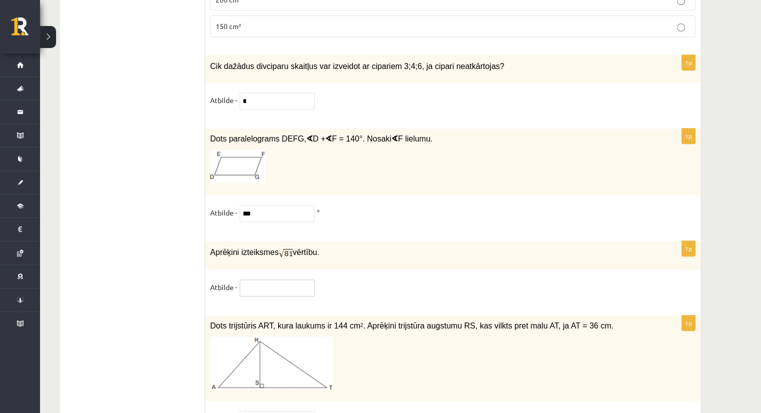
click at [273, 280] on input "text" at bounding box center [277, 288] width 75 height 17
type input "*"
click at [354, 280] on fieldset "Atbilde - *" at bounding box center [452, 290] width 485 height 21
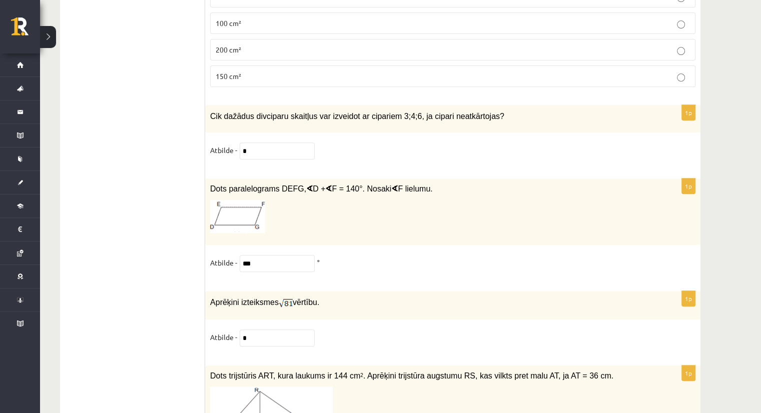
scroll to position [4201, 0]
drag, startPoint x: 301, startPoint y: 229, endPoint x: 227, endPoint y: 245, distance: 75.4
click at [227, 255] on fieldset "Atbilde - *** °" at bounding box center [452, 265] width 485 height 21
type input "**"
click at [367, 255] on fieldset "Atbilde - ** °" at bounding box center [452, 265] width 485 height 21
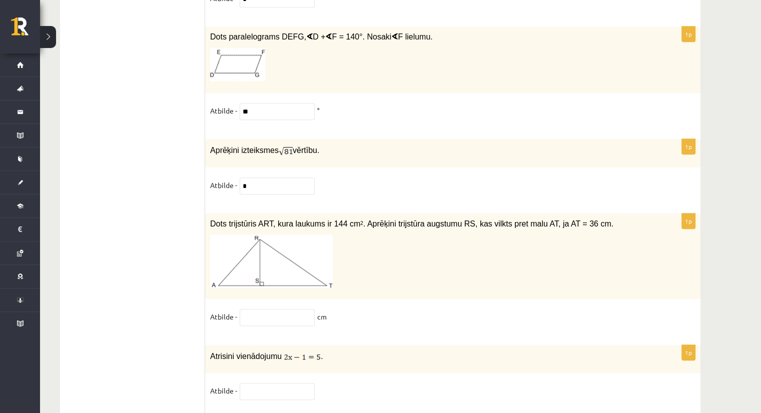
scroll to position [4351, 0]
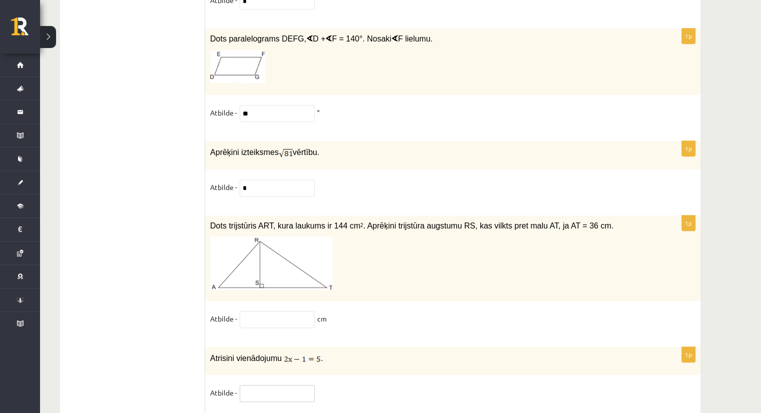
click at [269, 385] on input "text" at bounding box center [277, 393] width 75 height 17
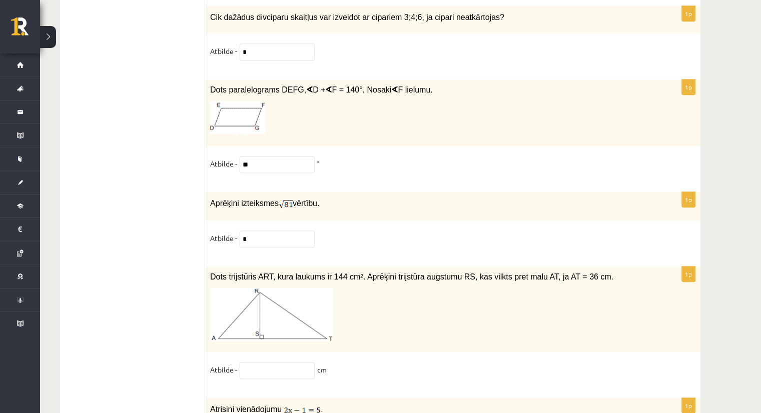
scroll to position [4301, 0]
type input "***"
click at [395, 361] on fieldset "Atbilde - cm" at bounding box center [452, 371] width 485 height 21
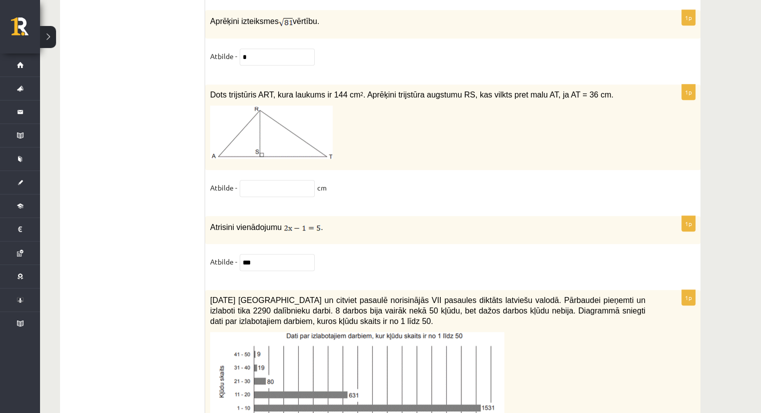
scroll to position [4451, 0]
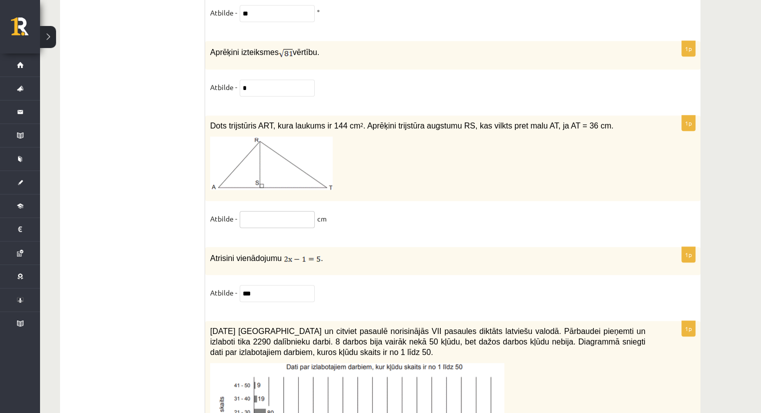
click at [288, 211] on input "text" at bounding box center [277, 219] width 75 height 17
type input "*"
click at [366, 169] on div "Dots trijstūris ART, kura laukums ir 144 cm 2 . Aprēķini trijstūra augstumu RS,…" at bounding box center [452, 159] width 495 height 86
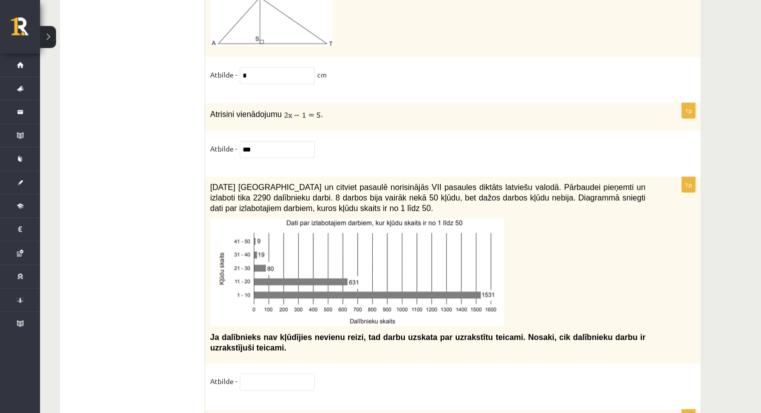
scroll to position [4601, 0]
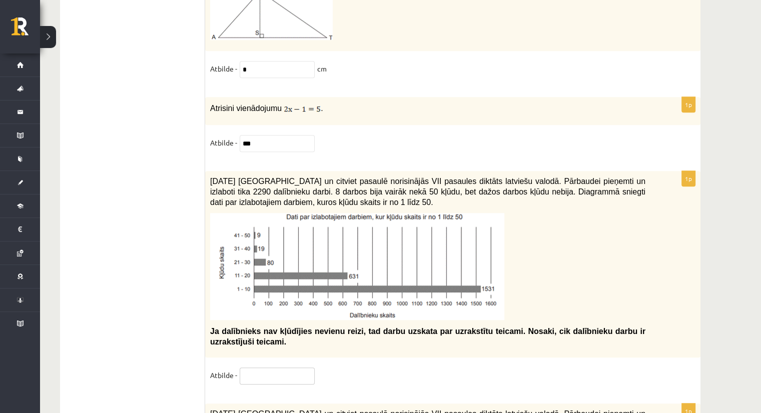
click at [288, 368] on input "text" at bounding box center [277, 376] width 75 height 17
type input "*"
click at [322, 325] on div "2021. gada 27. novembrī Latvijā un citviet pasaulē norisinājās VII pasaules dik…" at bounding box center [452, 264] width 495 height 187
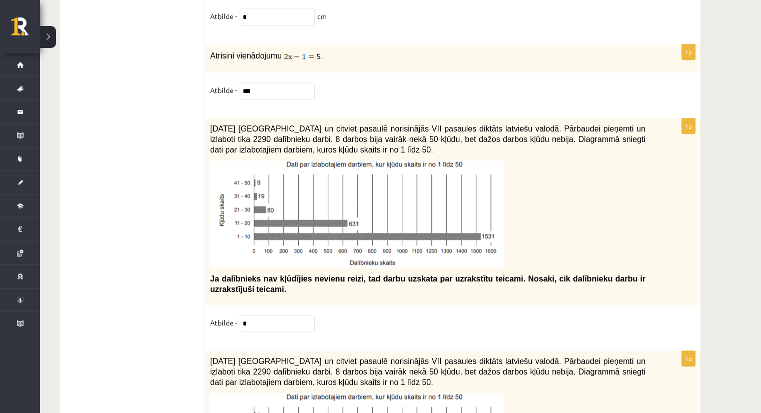
scroll to position [4651, 0]
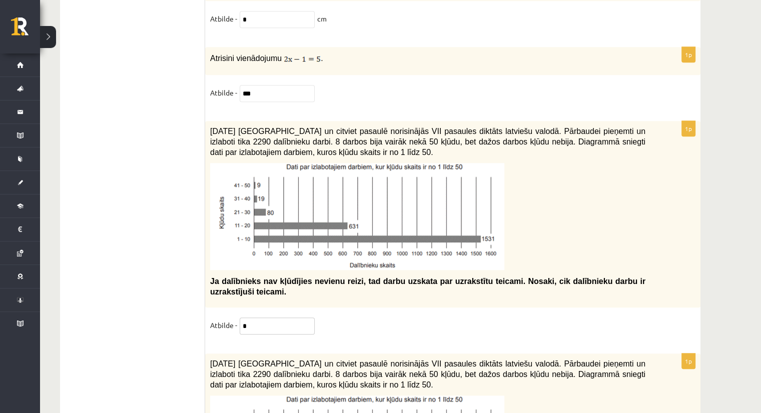
click at [258, 318] on input "*" at bounding box center [277, 326] width 75 height 17
type input "*"
type input "**"
click at [343, 318] on fieldset "Atbilde - **" at bounding box center [452, 328] width 485 height 21
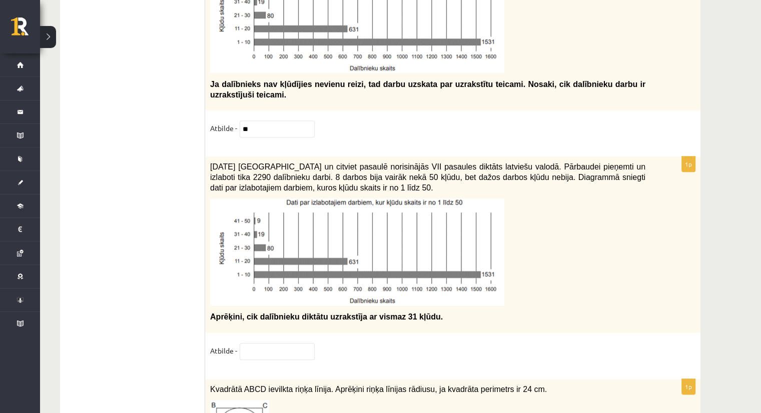
scroll to position [4851, 0]
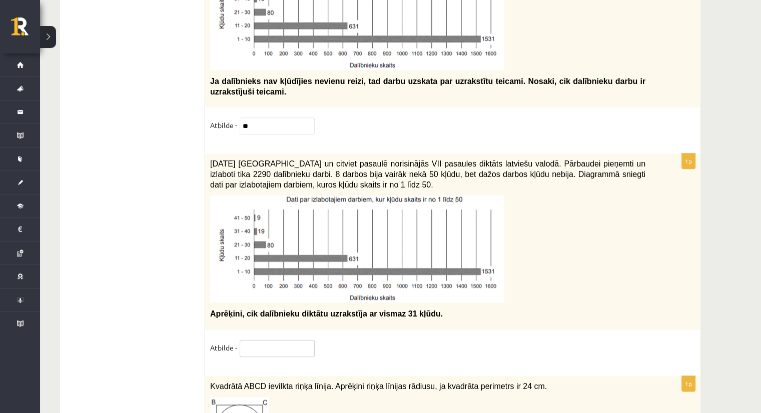
click at [265, 340] on input "text" at bounding box center [277, 348] width 75 height 17
type input "**"
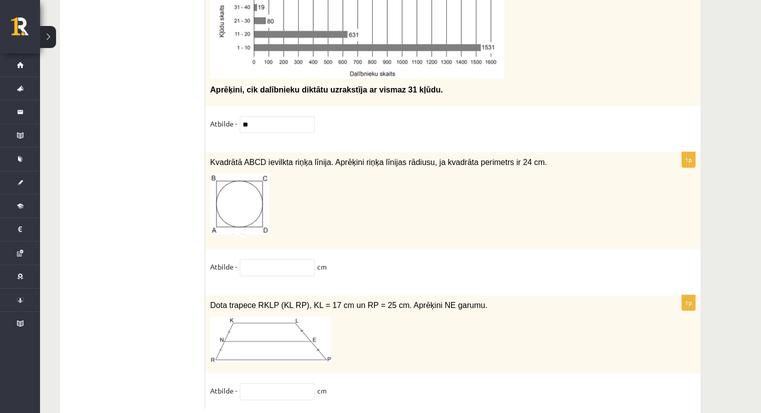
scroll to position [5078, 0]
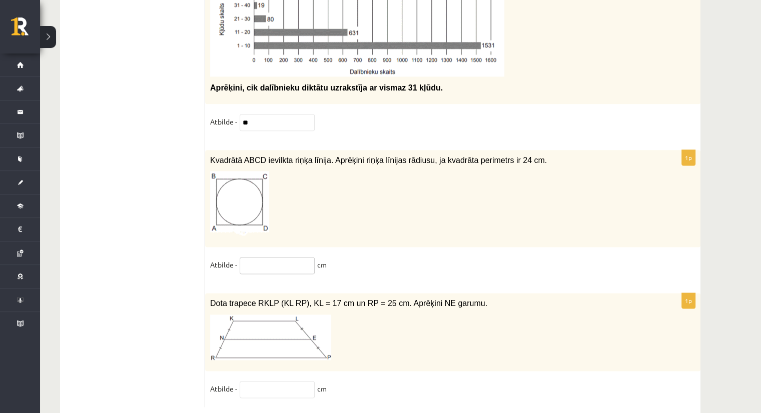
click at [279, 257] on input "text" at bounding box center [277, 265] width 75 height 17
type input "*"
click at [359, 257] on fieldset "Atbilde - * cm" at bounding box center [452, 267] width 485 height 21
click at [270, 381] on input "text" at bounding box center [277, 389] width 75 height 17
type input "**"
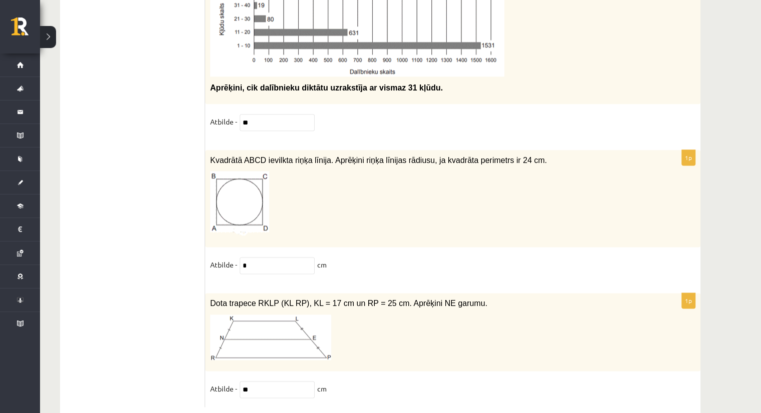
click at [356, 355] on div "1p Dota trapece RKLP (KL RP), KL = 17 cm un RP = 25 cm. Aprēķini NE garumu. Atb…" at bounding box center [452, 350] width 495 height 114
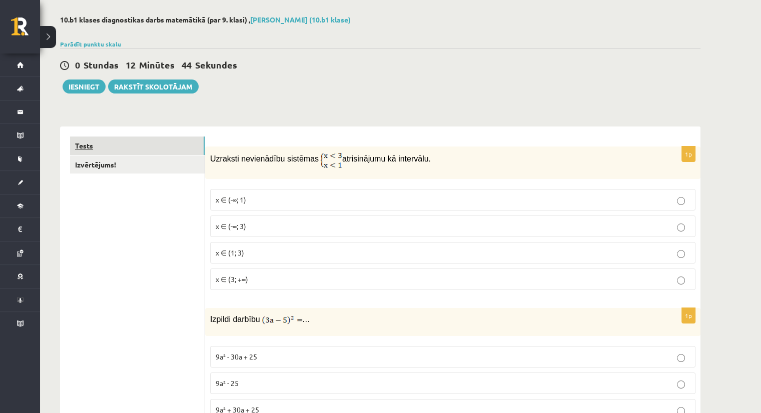
scroll to position [50, 0]
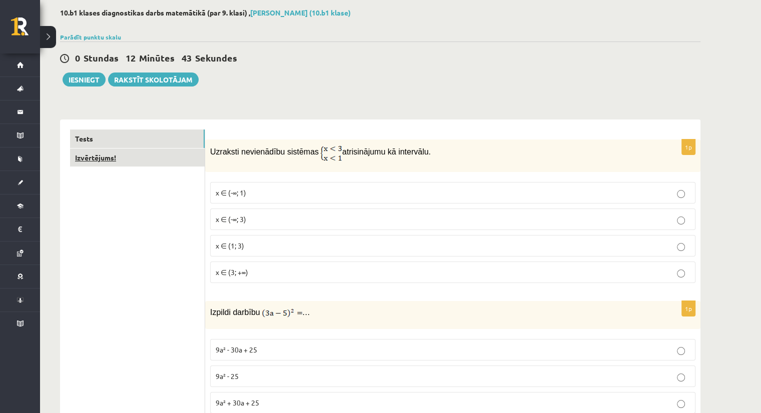
click at [103, 161] on link "Izvērtējums!" at bounding box center [137, 158] width 135 height 19
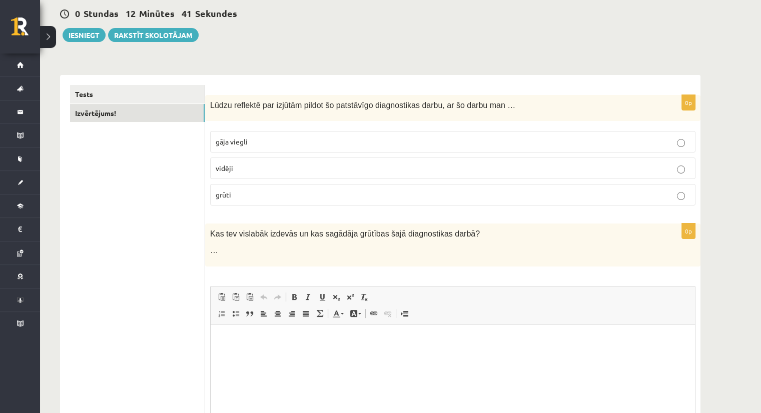
scroll to position [100, 0]
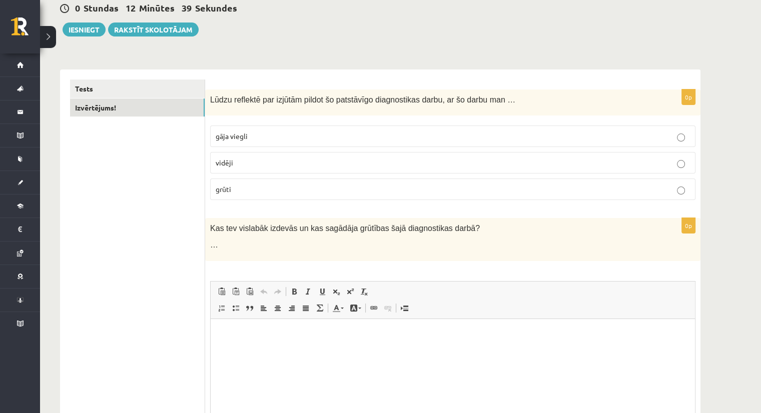
click at [363, 189] on p "grūti" at bounding box center [453, 189] width 474 height 11
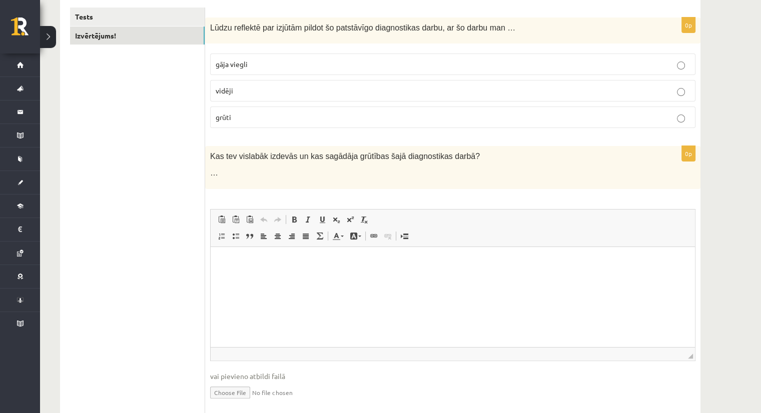
scroll to position [200, 0]
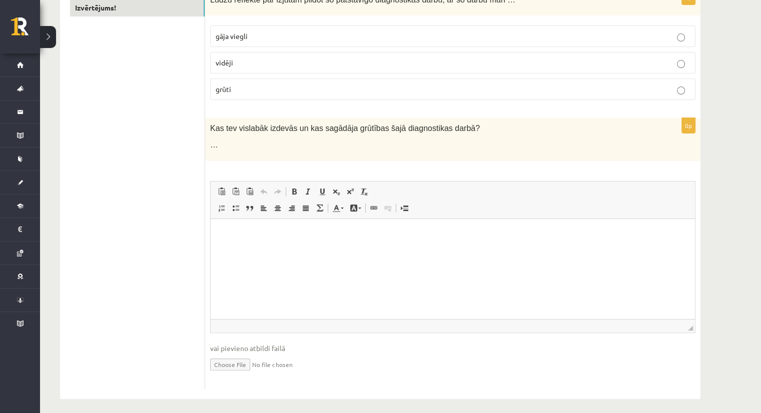
click at [262, 249] on html at bounding box center [453, 234] width 484 height 31
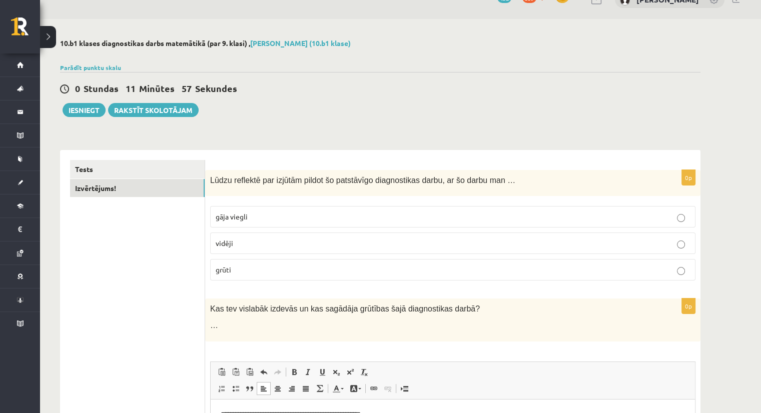
scroll to position [0, 0]
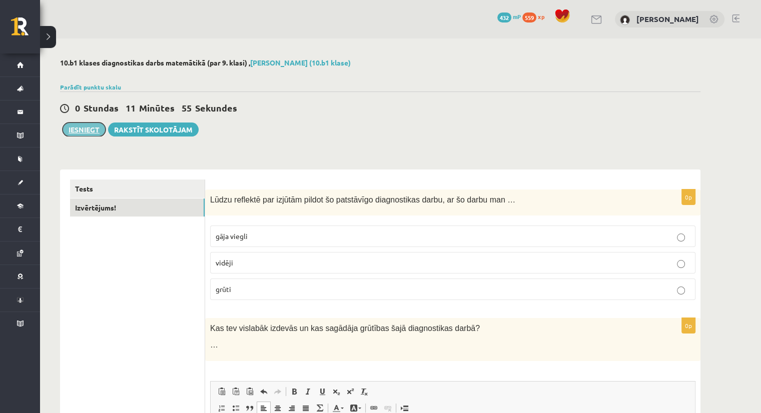
click at [81, 128] on button "Iesniegt" at bounding box center [84, 130] width 43 height 14
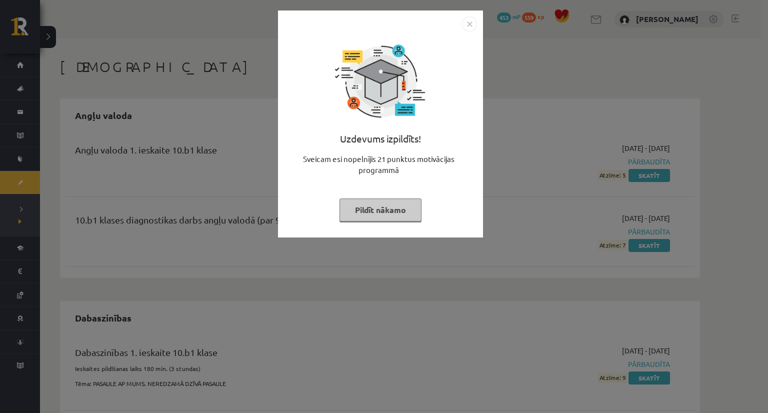
click at [386, 207] on button "Pildīt nākamo" at bounding box center [381, 210] width 82 height 23
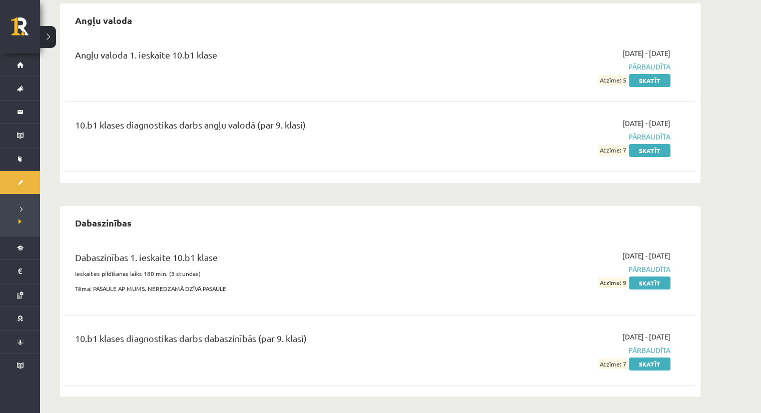
scroll to position [100, 0]
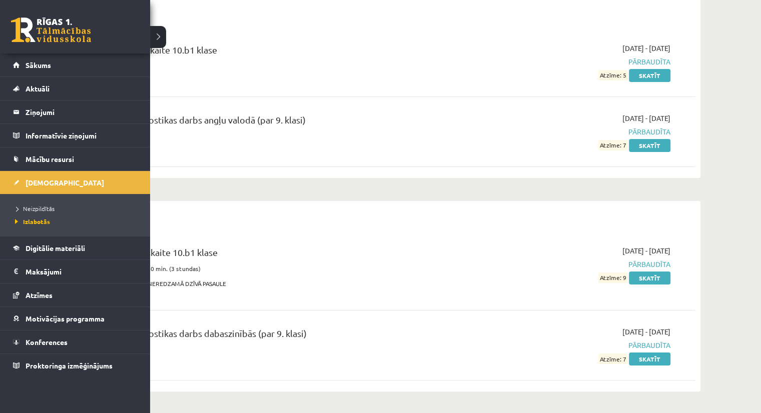
click at [28, 30] on link at bounding box center [51, 30] width 80 height 25
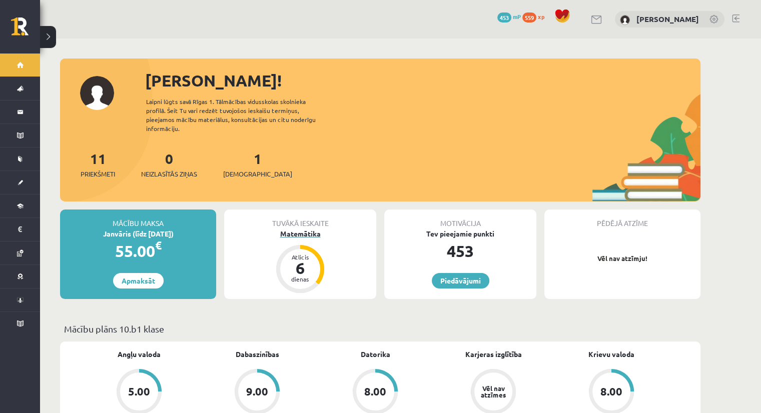
click at [300, 229] on div "Matemātika" at bounding box center [300, 234] width 152 height 11
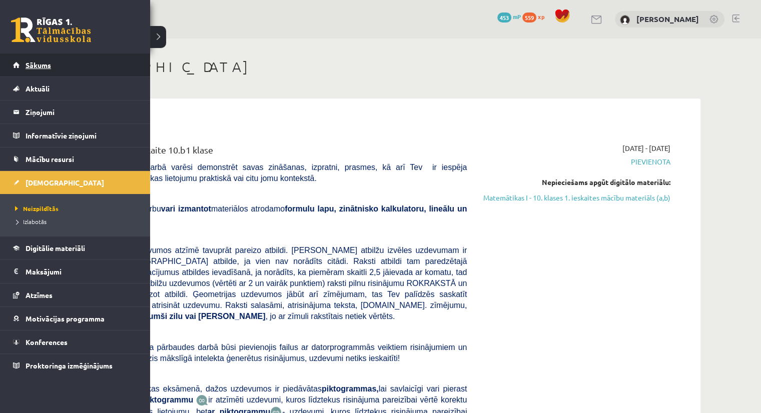
click at [37, 67] on span "Sākums" at bounding box center [39, 65] width 26 height 9
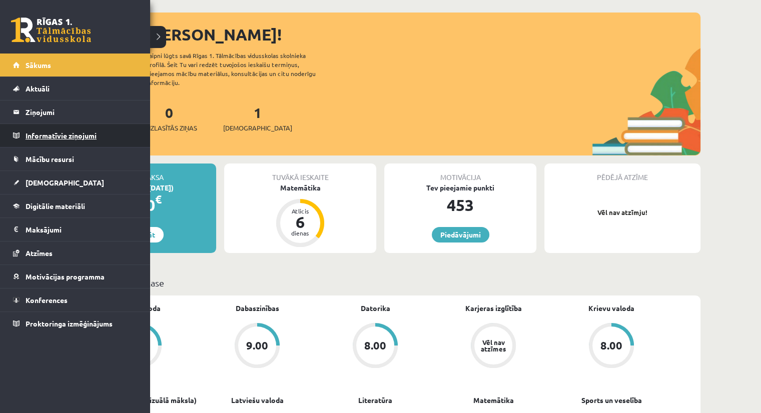
scroll to position [50, 0]
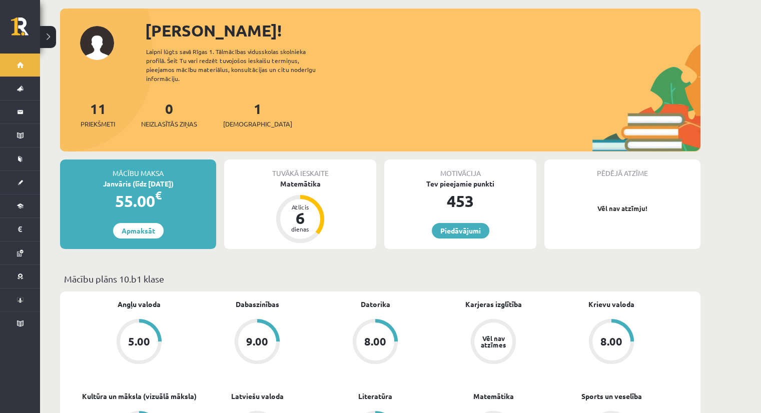
click at [302, 103] on div "11 Priekšmeti 0 Neizlasītās ziņas 1 Ieskaites" at bounding box center [380, 125] width 640 height 54
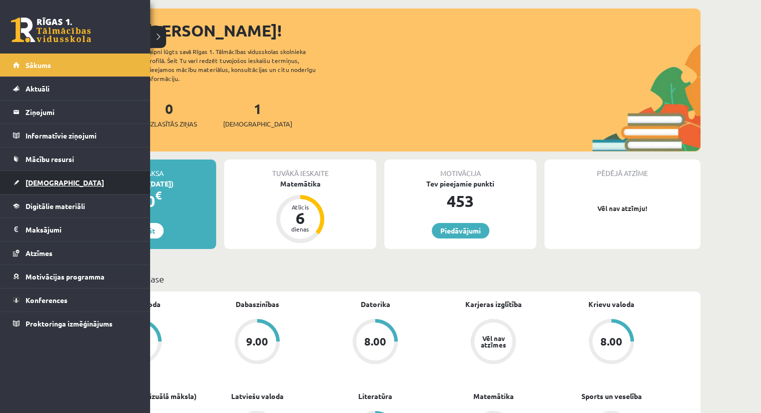
click at [48, 185] on span "[DEMOGRAPHIC_DATA]" at bounding box center [65, 182] width 79 height 9
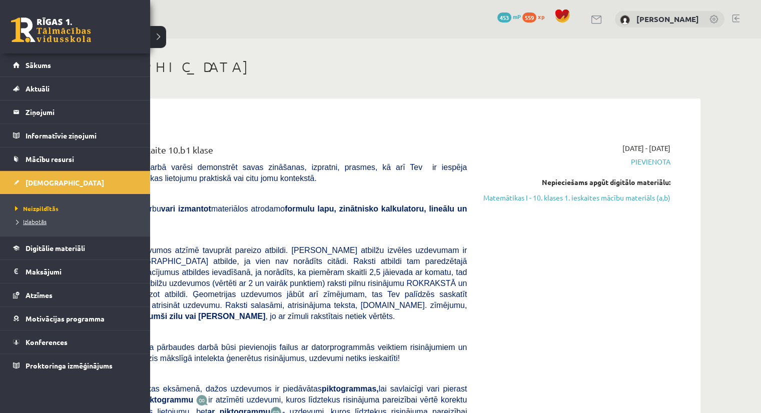
click at [35, 222] on span "Izlabotās" at bounding box center [30, 222] width 34 height 8
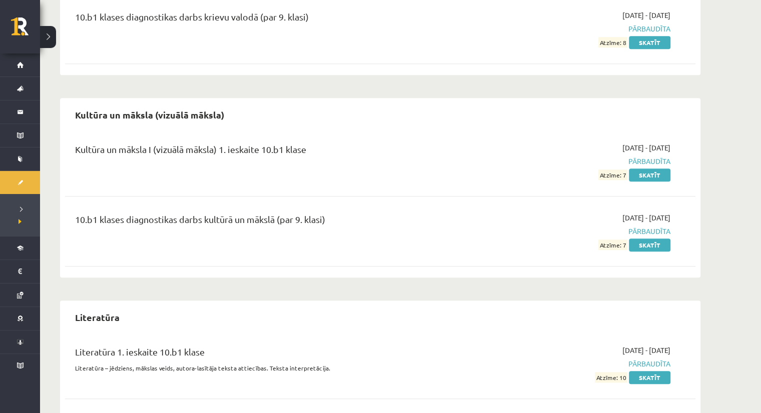
scroll to position [1210, 0]
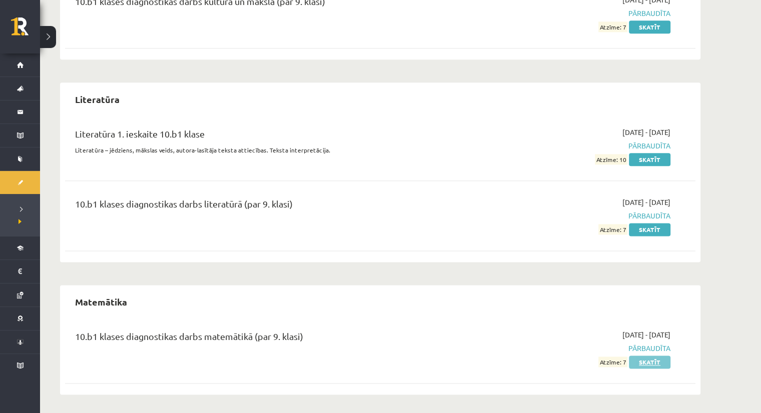
click at [640, 360] on link "Skatīt" at bounding box center [650, 362] width 42 height 13
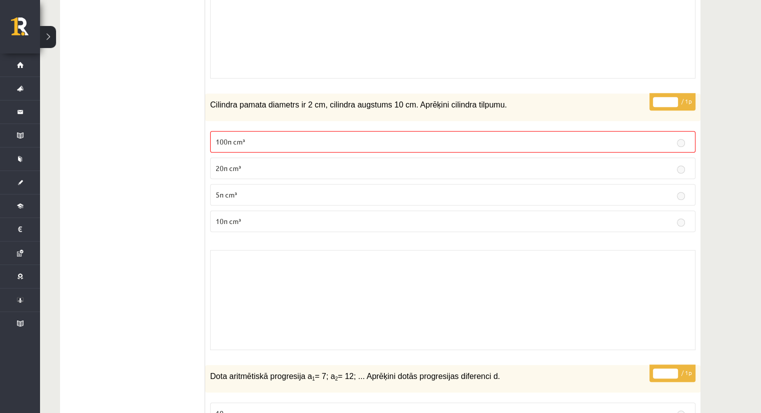
scroll to position [4551, 0]
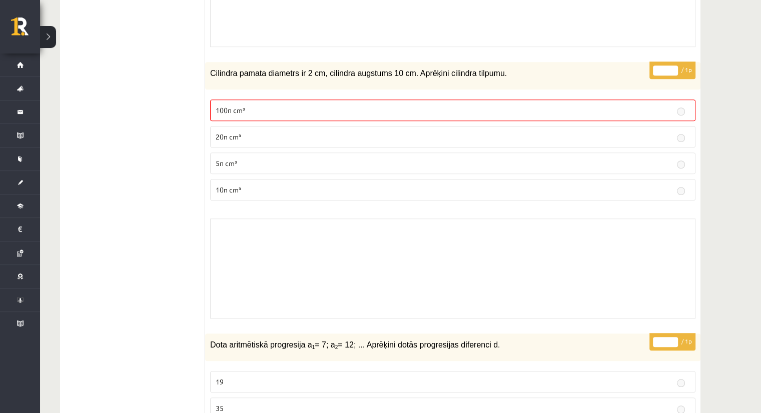
click at [402, 185] on p "10π cm³" at bounding box center [453, 190] width 474 height 11
click at [400, 153] on label "5π cm³" at bounding box center [452, 164] width 485 height 22
click at [398, 132] on p "20π cm³" at bounding box center [453, 137] width 474 height 11
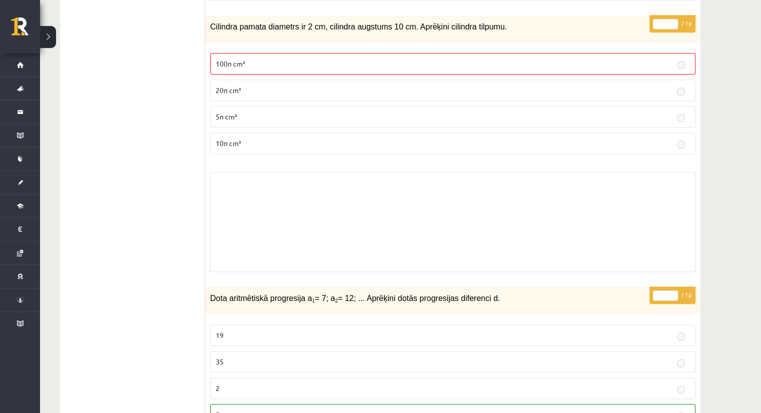
scroll to position [4601, 0]
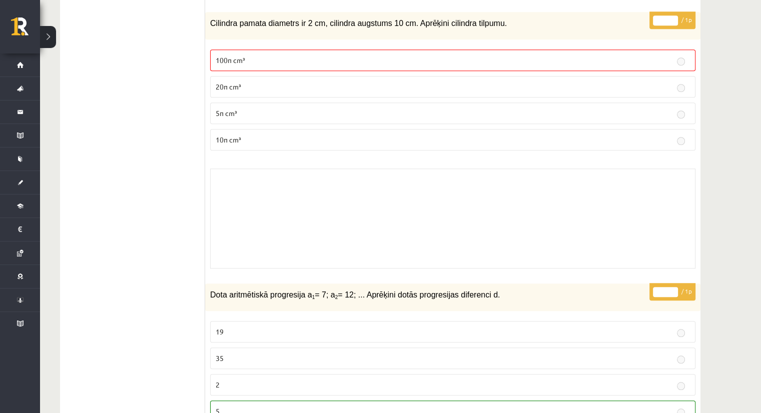
click at [275, 135] on p "10π cm³" at bounding box center [453, 140] width 474 height 11
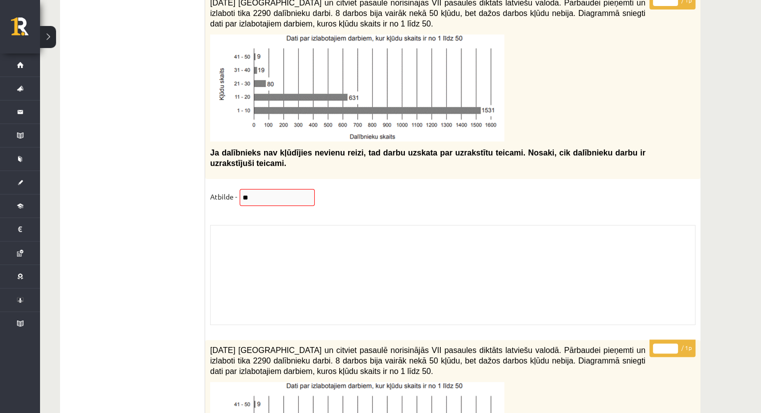
scroll to position [7752, 0]
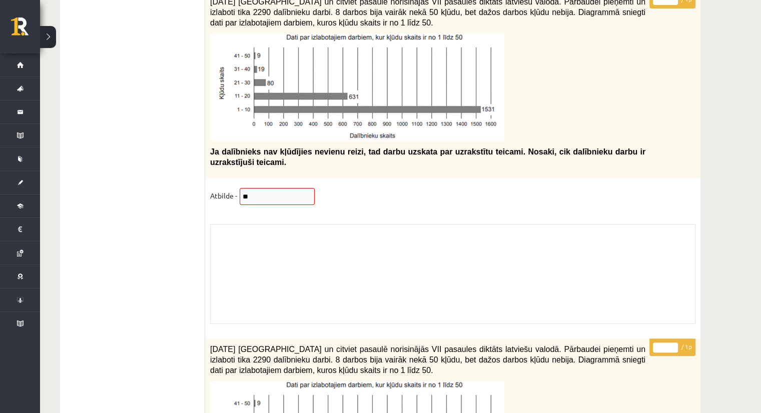
click at [310, 230] on div "Skolotāja pielikums" at bounding box center [452, 274] width 485 height 100
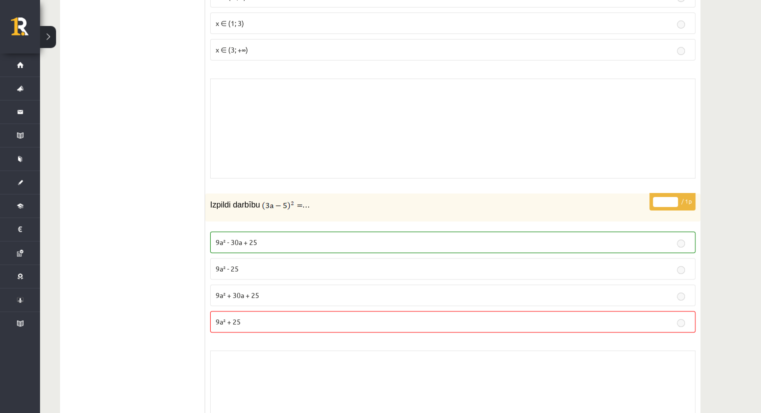
scroll to position [0, 0]
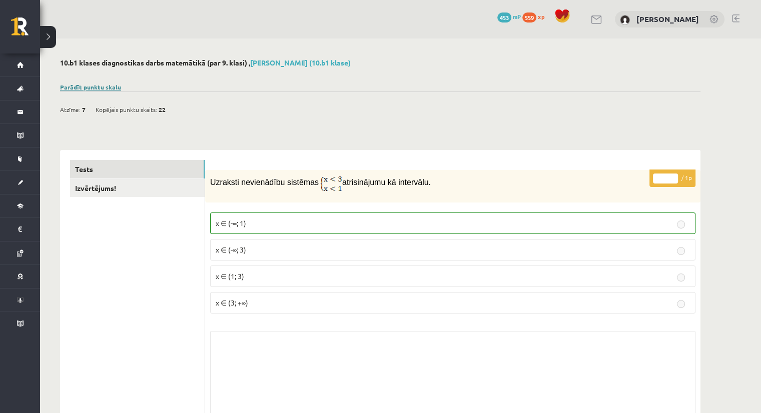
click at [79, 86] on link "Parādīt punktu skalu" at bounding box center [90, 87] width 61 height 8
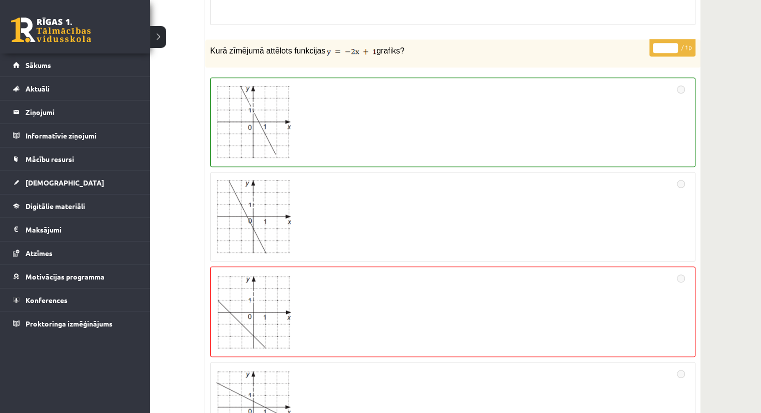
click at [58, 37] on link at bounding box center [51, 30] width 80 height 25
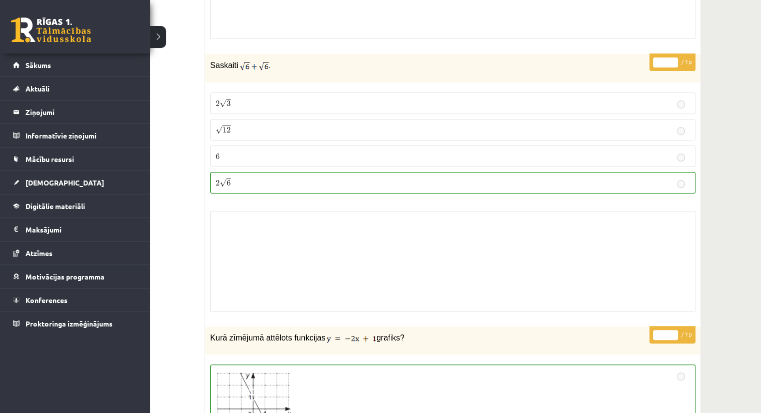
scroll to position [3924, 0]
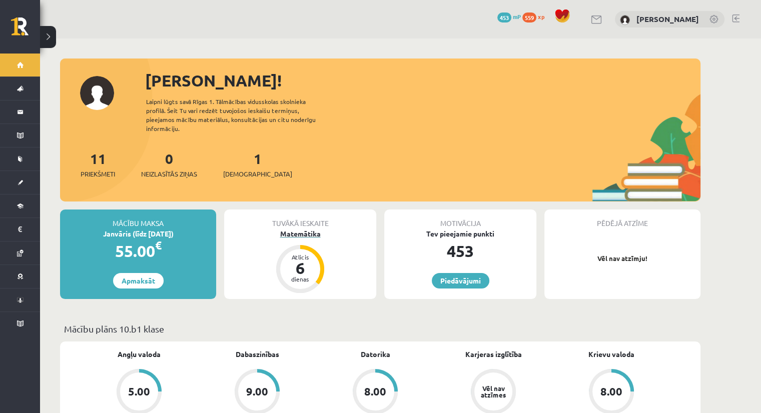
click at [297, 229] on div "Matemātika" at bounding box center [300, 234] width 152 height 11
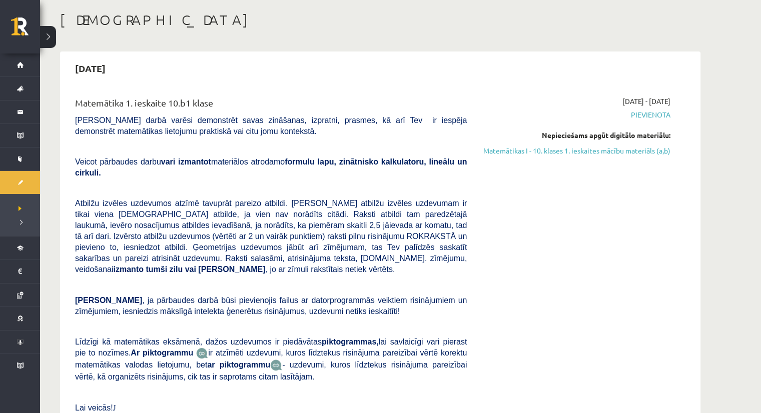
scroll to position [50, 0]
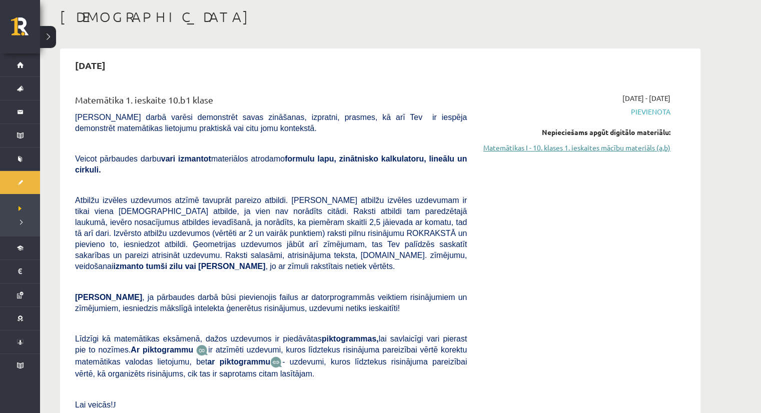
click at [587, 147] on link "Matemātikas I - 10. klases 1. ieskaites mācību materiāls (a,b)" at bounding box center [576, 148] width 189 height 11
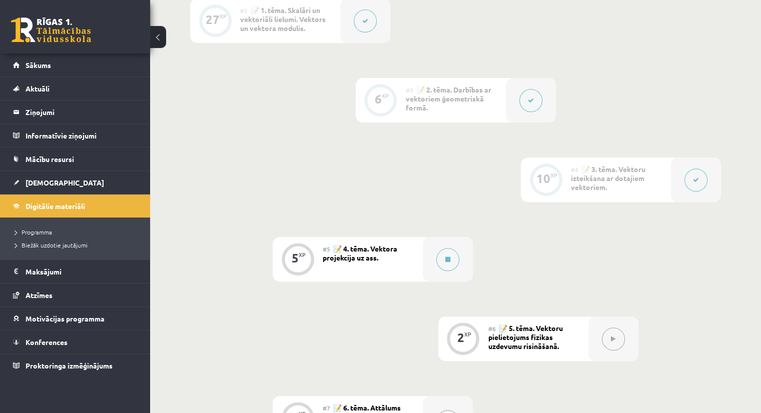
scroll to position [350, 0]
click at [358, 260] on span "📝 4. tēma. Vektora projekcija uz ass." at bounding box center [360, 254] width 75 height 18
click at [444, 272] on button at bounding box center [447, 260] width 23 height 23
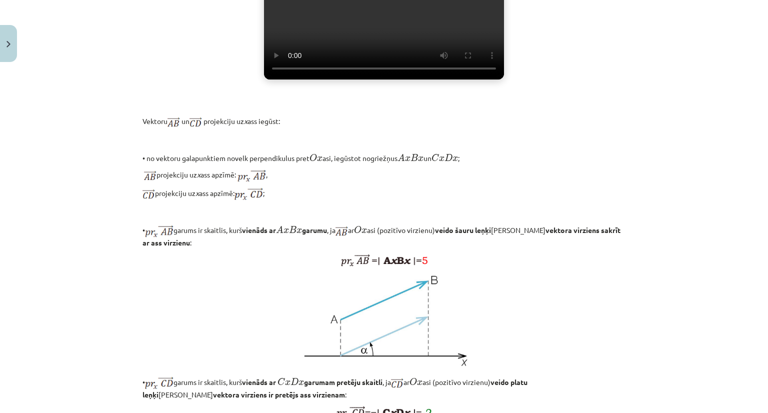
scroll to position [550, 0]
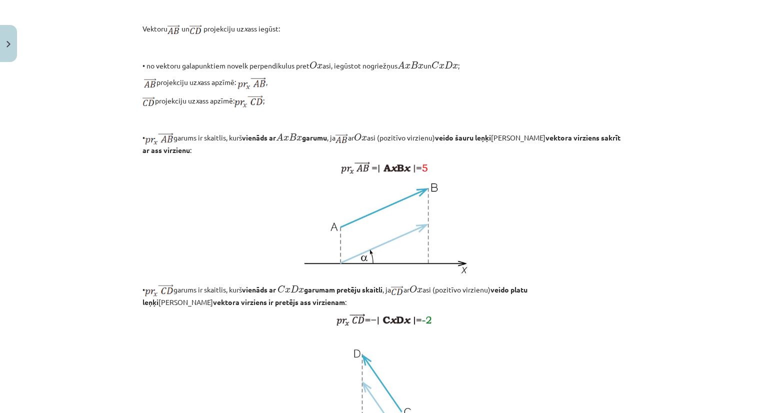
click at [732, 149] on div "Mācību tēma: Matemātikas i - 10. klases 1. ieskaites mācību materiāls (a,b) #5 …" at bounding box center [384, 206] width 768 height 413
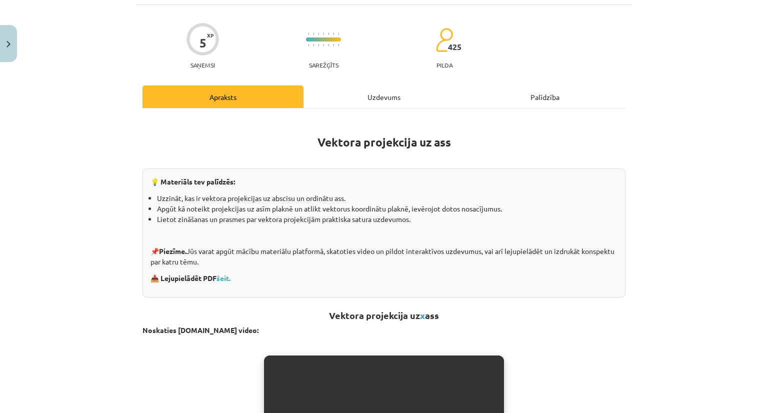
scroll to position [0, 0]
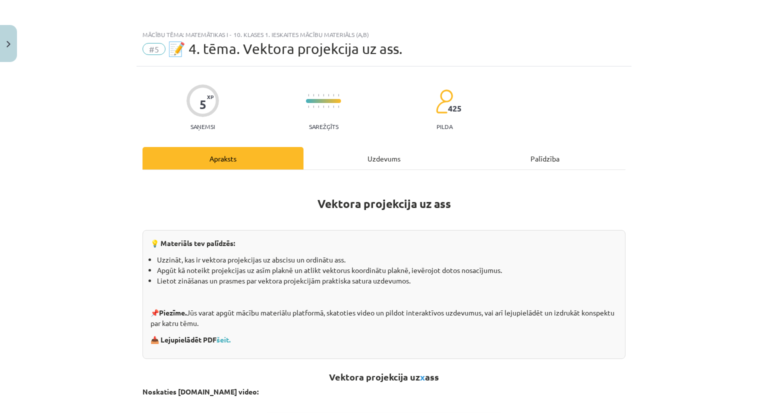
click at [371, 152] on div "Uzdevums" at bounding box center [384, 158] width 161 height 23
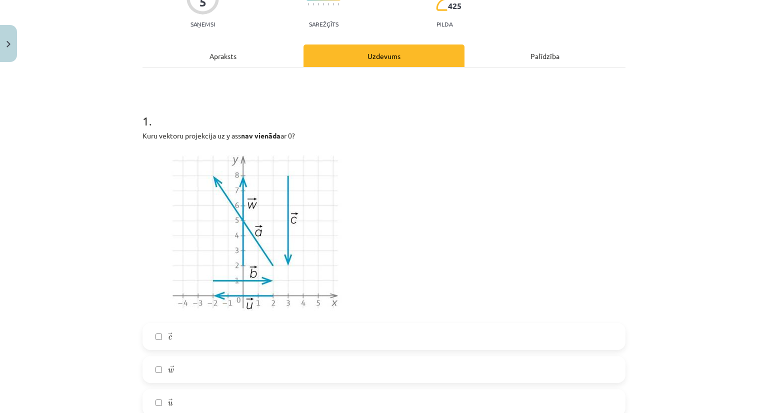
scroll to position [100, 0]
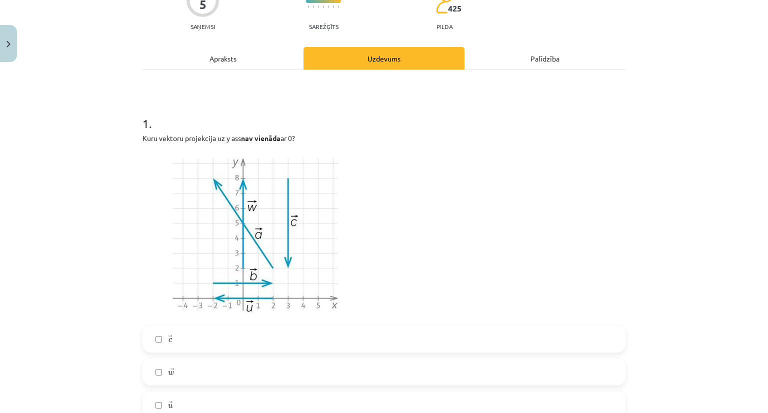
click at [229, 55] on div "Apraksts" at bounding box center [223, 58] width 161 height 23
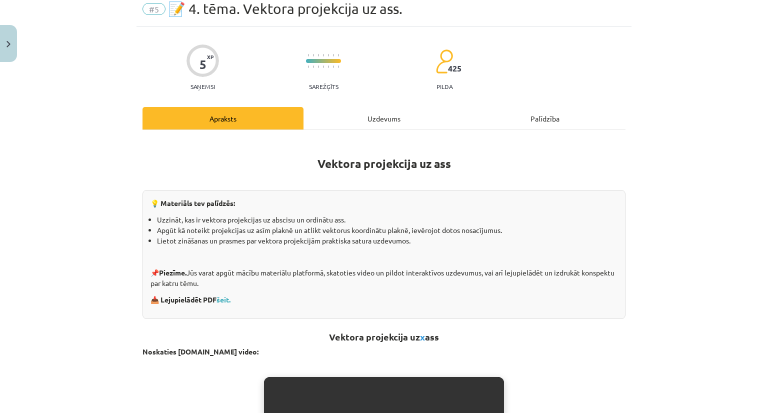
scroll to position [0, 0]
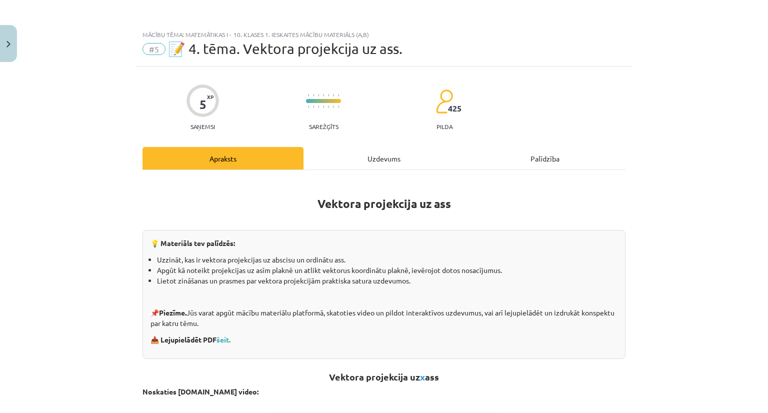
click at [380, 158] on div "Uzdevums" at bounding box center [384, 158] width 161 height 23
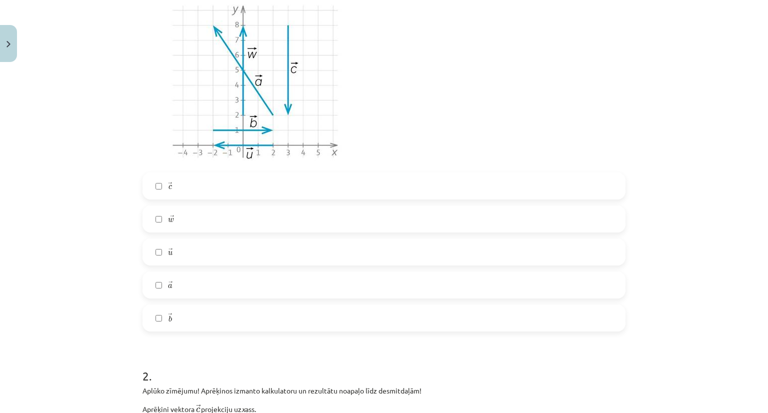
scroll to position [275, 0]
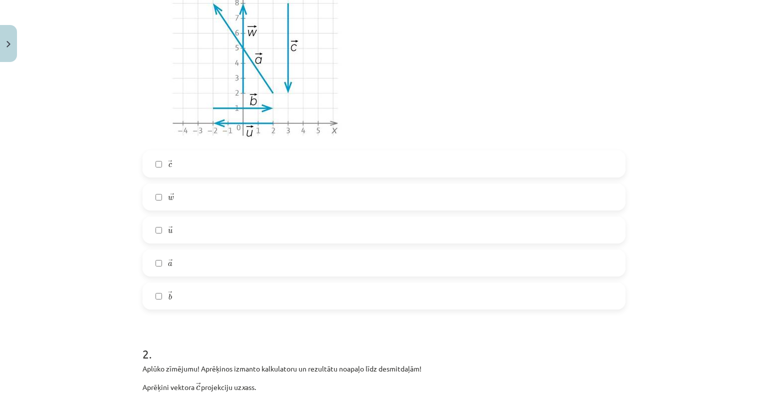
click at [188, 167] on label "→ c c →" at bounding box center [384, 164] width 481 height 25
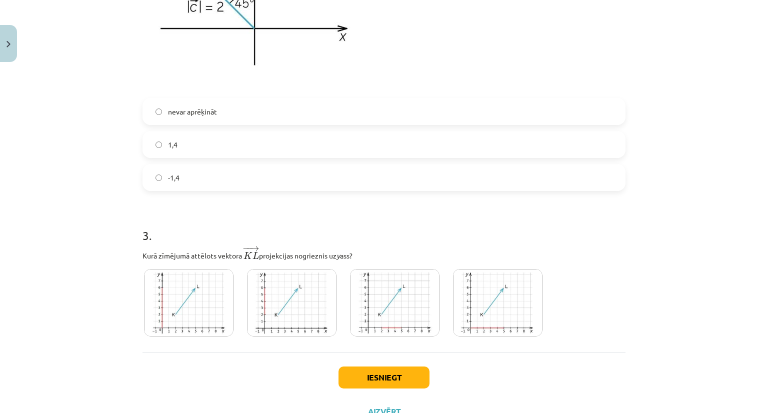
scroll to position [792, 0]
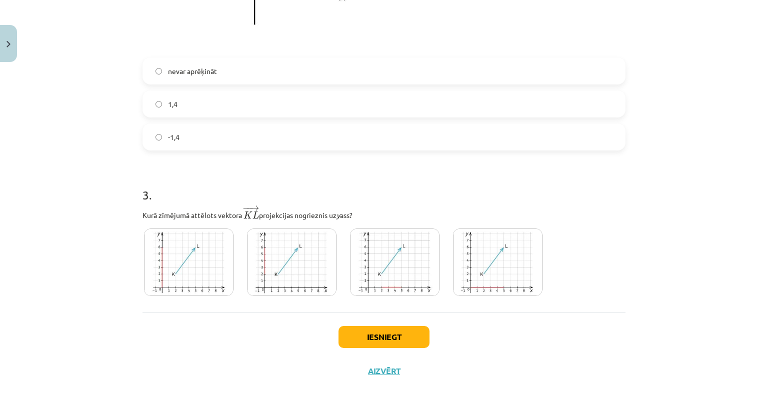
click at [307, 257] on img at bounding box center [292, 263] width 90 height 68
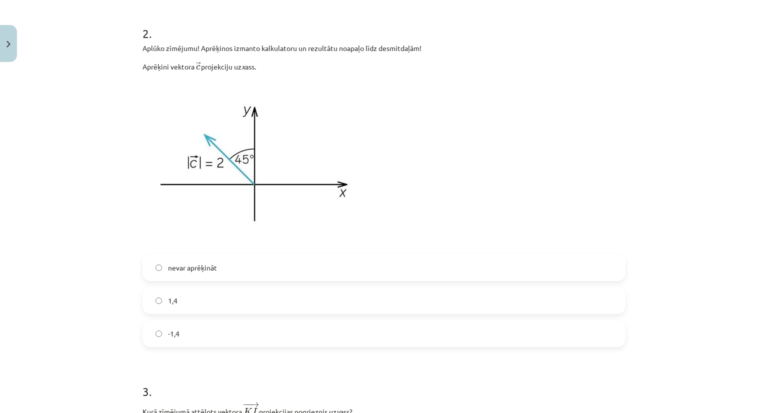
scroll to position [592, 0]
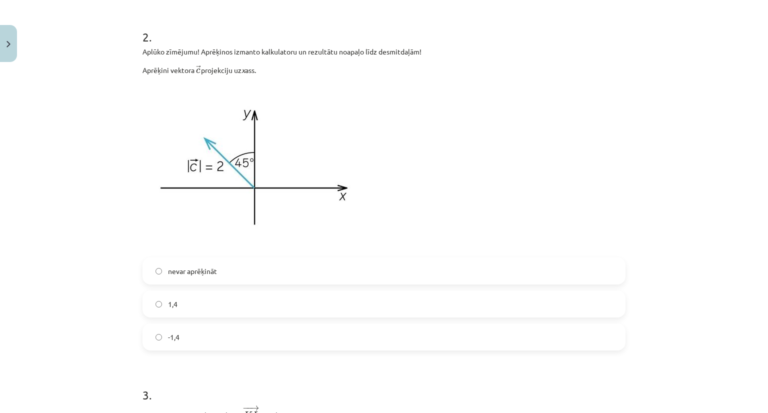
click at [216, 273] on label "nevar aprēķināt" at bounding box center [384, 271] width 481 height 25
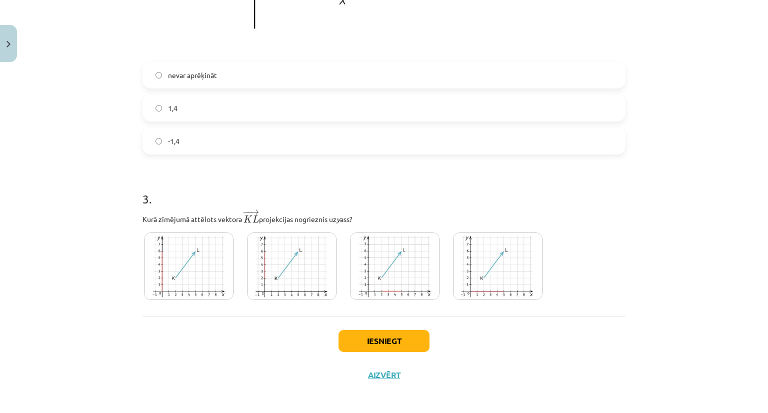
scroll to position [792, 0]
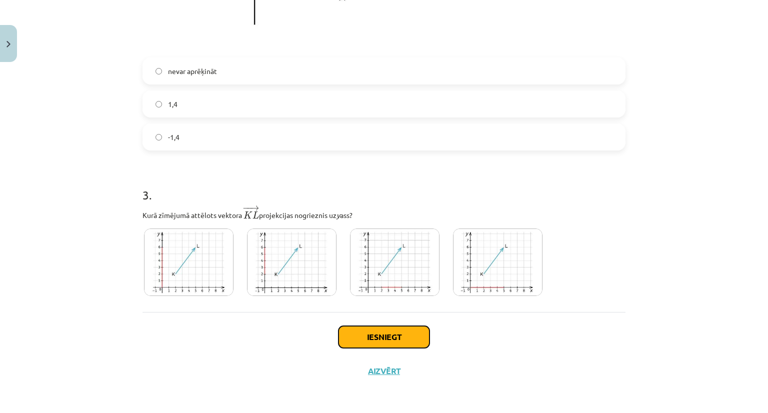
click at [362, 341] on button "Iesniegt" at bounding box center [384, 337] width 91 height 22
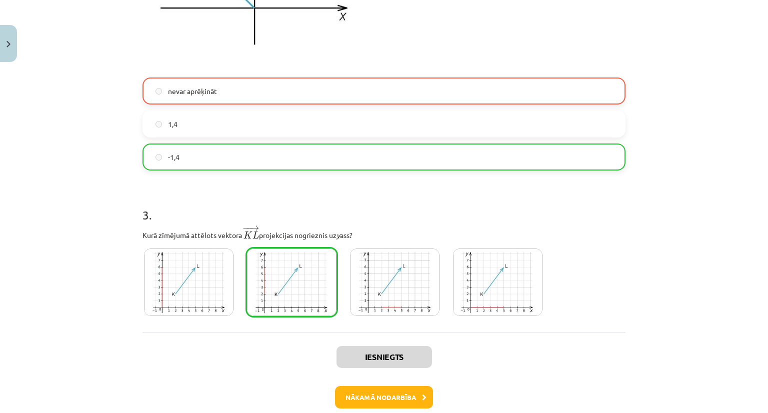
scroll to position [824, 0]
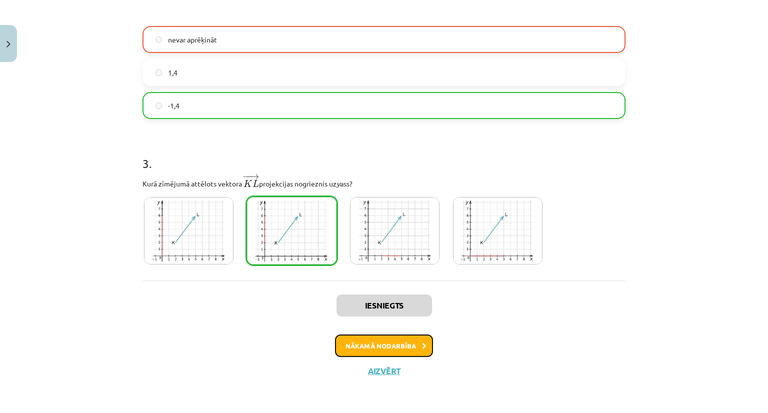
click at [353, 343] on button "Nākamā nodarbība" at bounding box center [384, 346] width 98 height 23
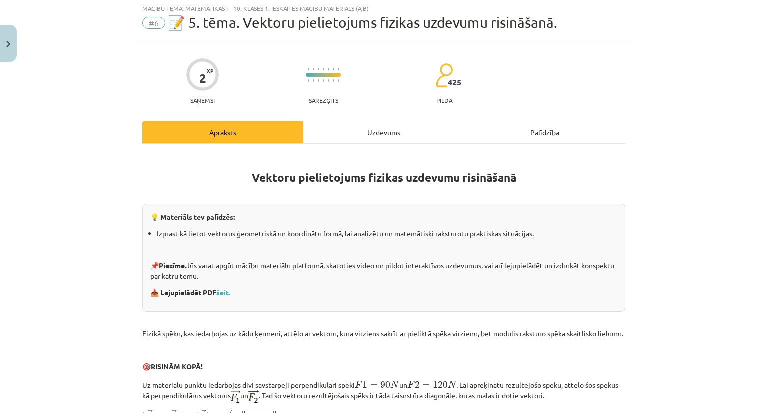
scroll to position [25, 0]
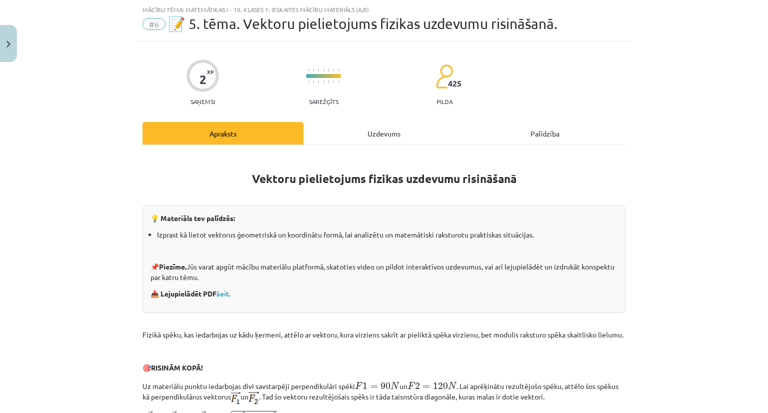
click at [375, 139] on div "Uzdevums" at bounding box center [384, 133] width 161 height 23
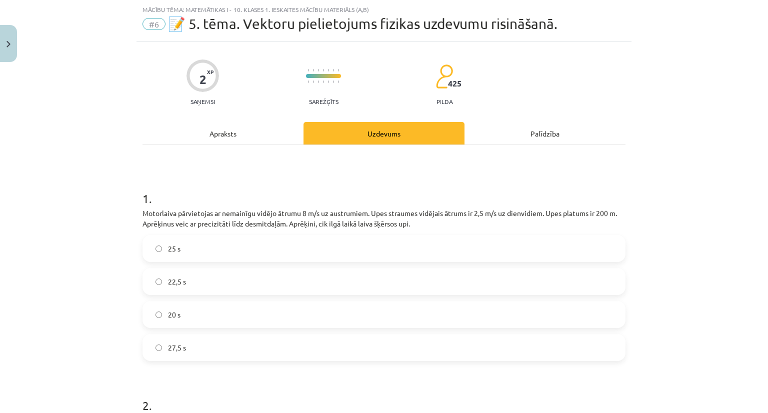
click at [222, 131] on div "Apraksts" at bounding box center [223, 133] width 161 height 23
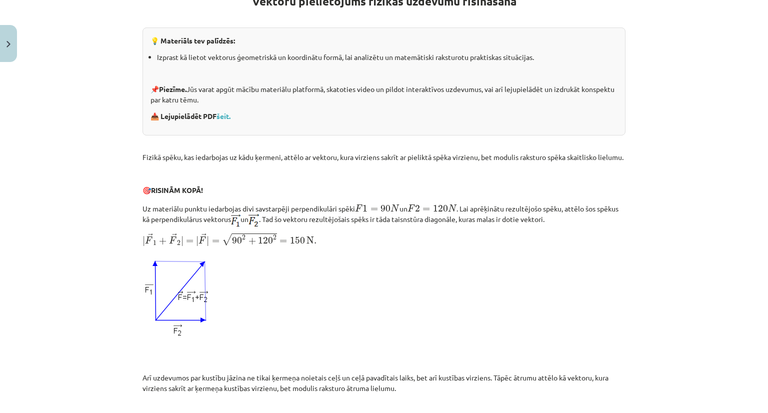
scroll to position [200, 0]
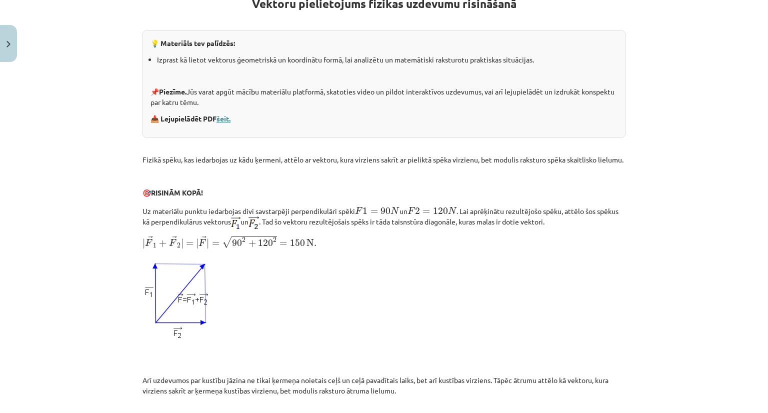
click at [222, 120] on link "šeit." at bounding box center [224, 118] width 14 height 9
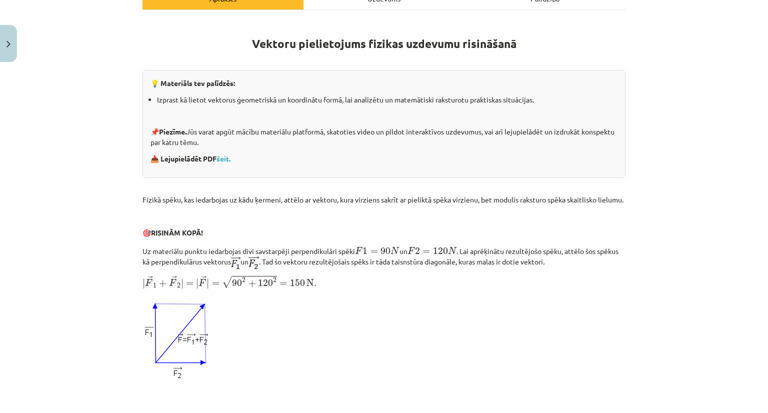
scroll to position [196, 0]
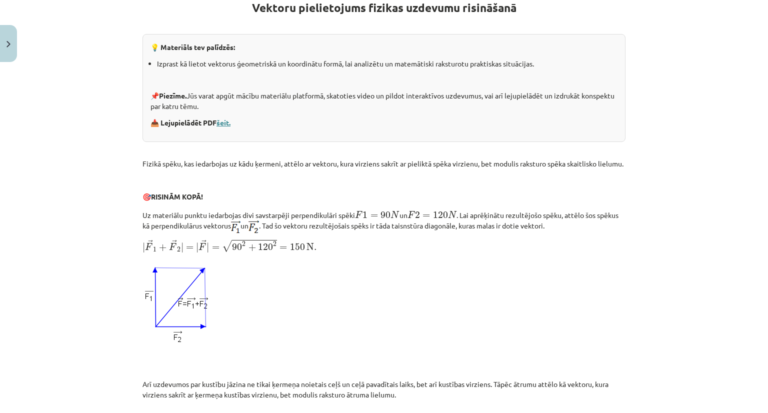
click at [224, 122] on link "šeit." at bounding box center [224, 122] width 14 height 9
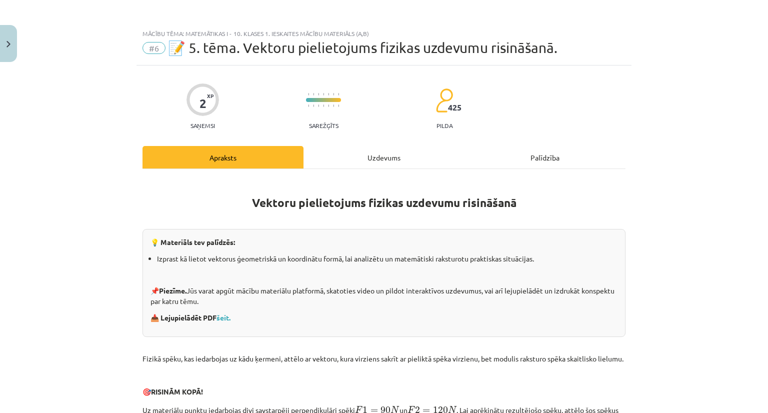
scroll to position [0, 0]
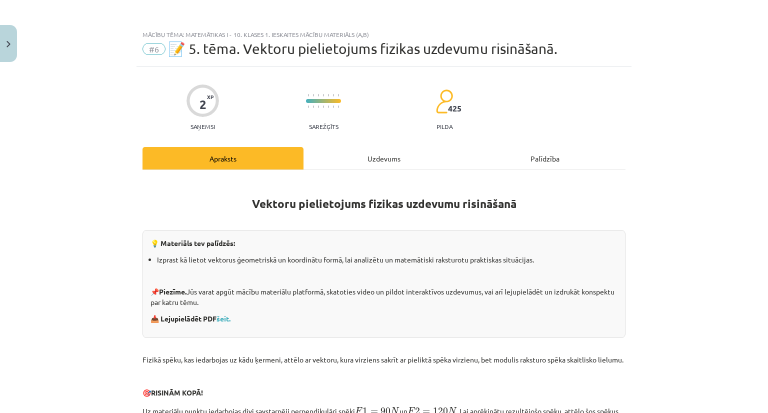
click at [397, 147] on div "Uzdevums" at bounding box center [384, 158] width 161 height 23
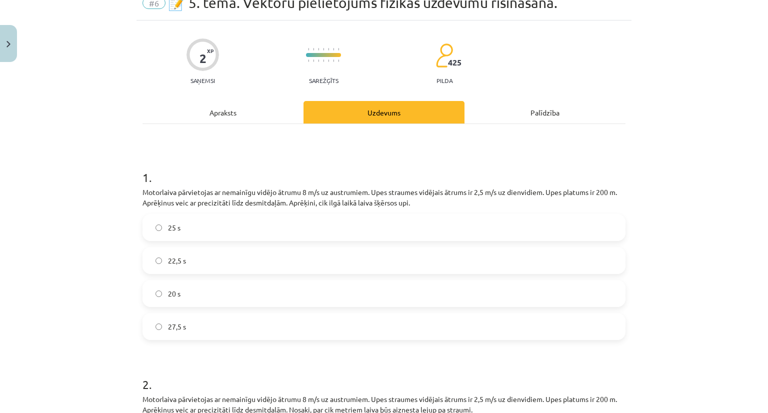
scroll to position [50, 0]
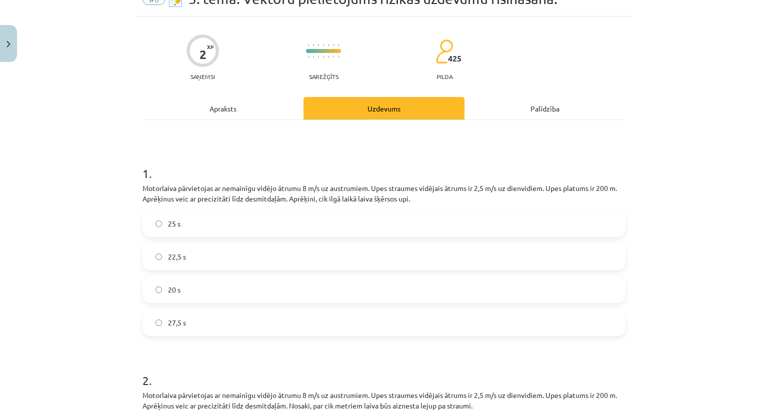
click at [233, 107] on div "Apraksts" at bounding box center [223, 108] width 161 height 23
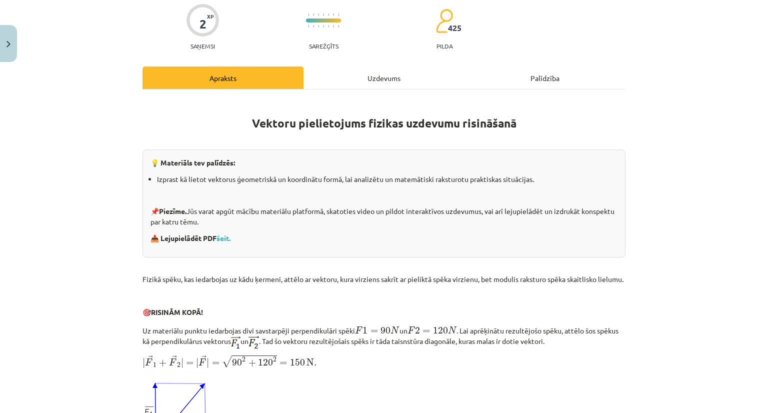
scroll to position [0, 0]
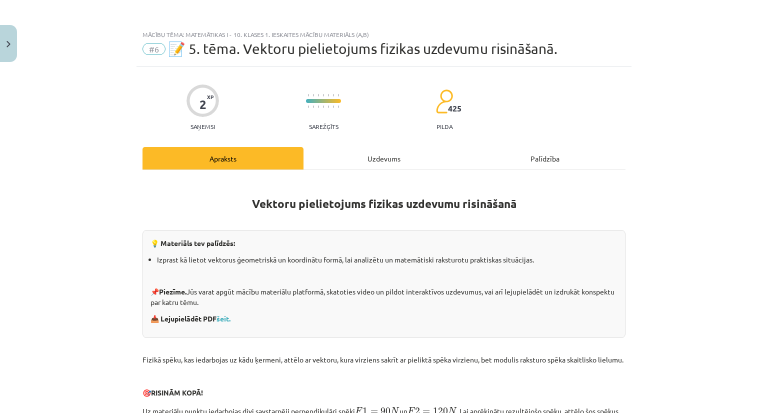
click at [378, 160] on div "Uzdevums" at bounding box center [384, 158] width 161 height 23
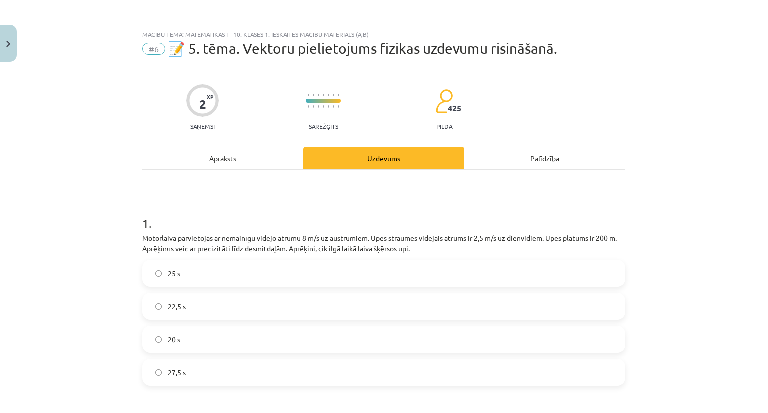
scroll to position [25, 0]
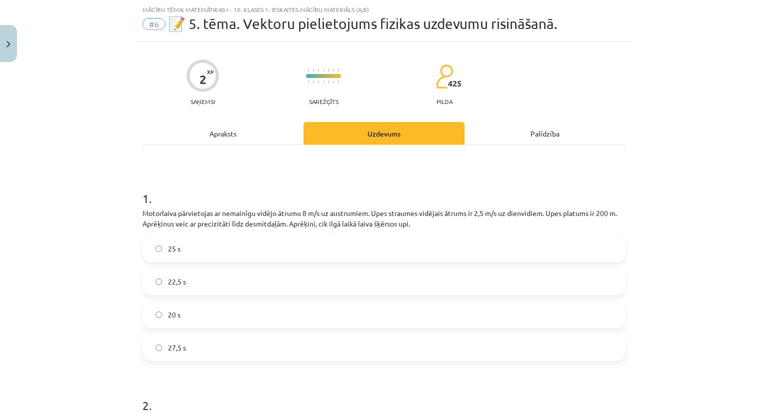
click at [231, 127] on div "Apraksts" at bounding box center [223, 133] width 161 height 23
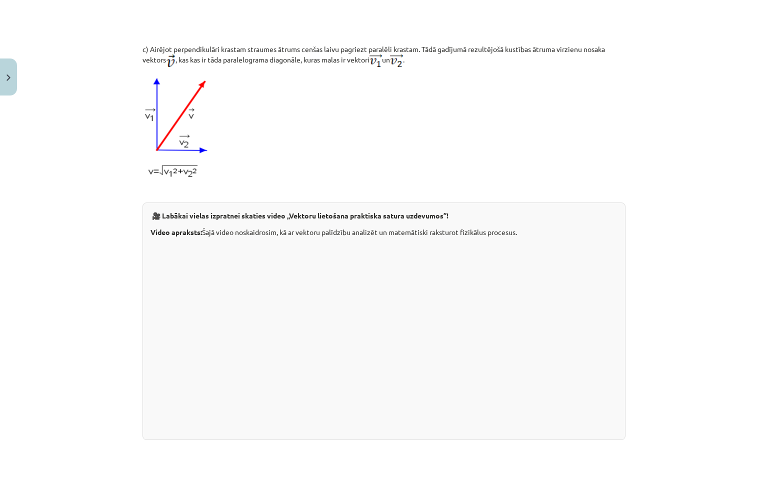
scroll to position [740, 0]
